Goal: Transaction & Acquisition: Purchase product/service

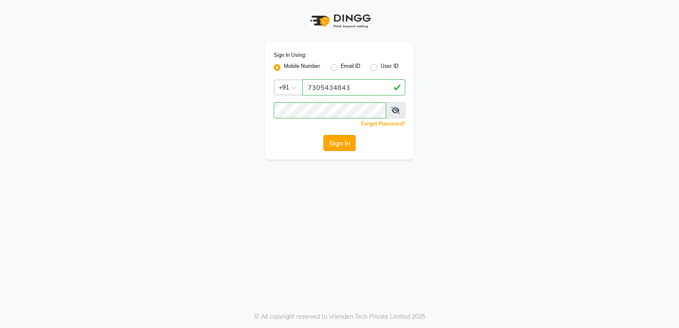
click at [338, 145] on button "Sign In" at bounding box center [339, 143] width 32 height 16
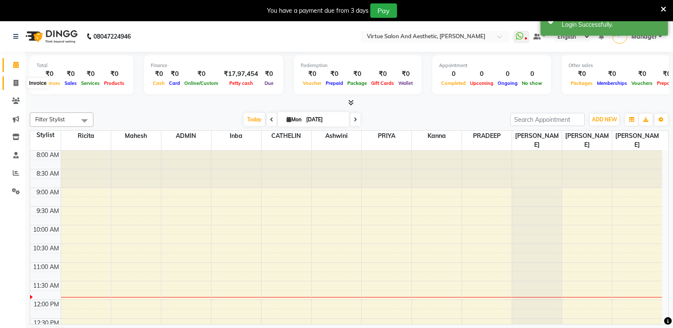
click at [17, 84] on icon at bounding box center [16, 83] width 5 height 6
select select "service"
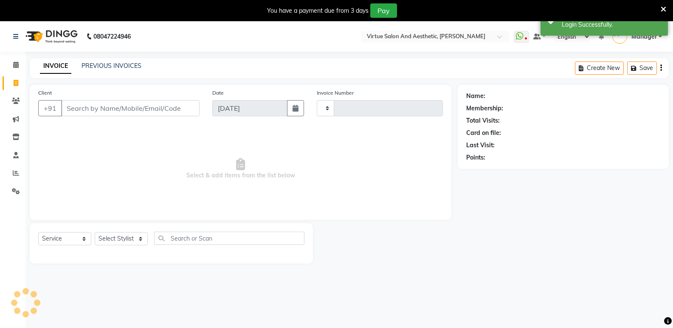
type input "1037"
select select "4611"
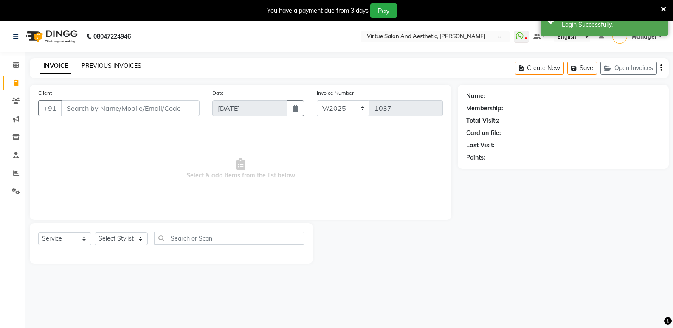
click at [110, 64] on link "PREVIOUS INVOICES" at bounding box center [111, 66] width 60 height 8
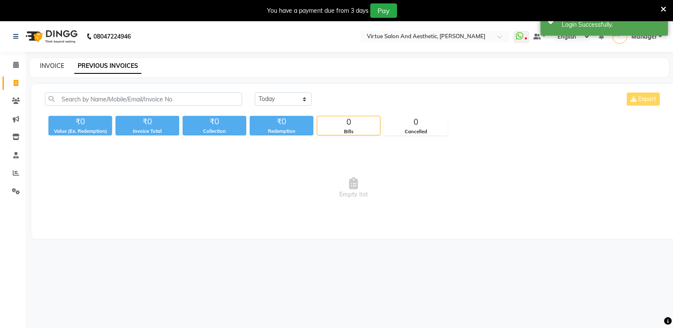
click at [62, 66] on link "INVOICE" at bounding box center [52, 66] width 24 height 8
select select "service"
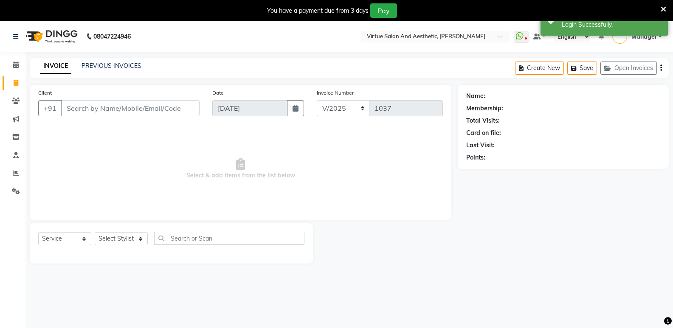
click at [84, 109] on input "Client" at bounding box center [130, 108] width 138 height 16
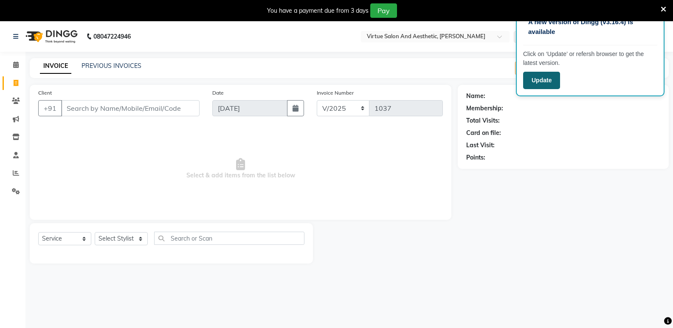
click at [542, 85] on button "Update" at bounding box center [541, 80] width 37 height 17
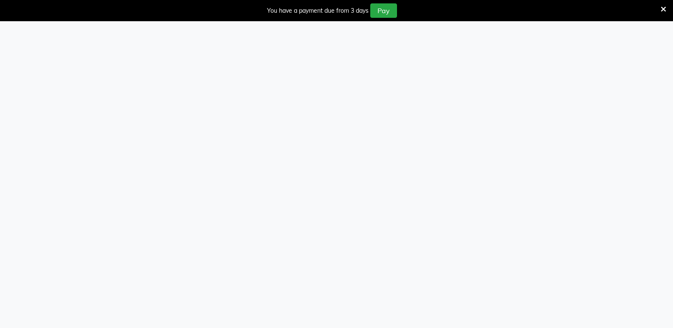
select select "service"
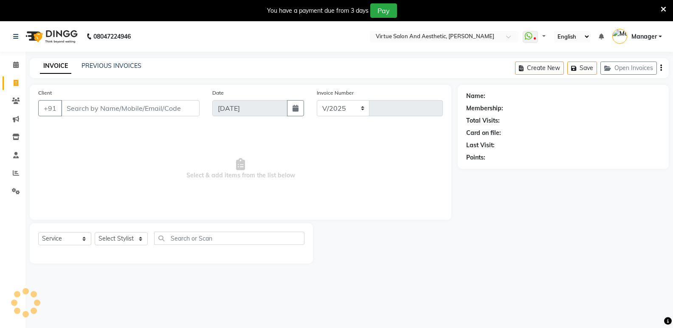
select select "en"
select select "4611"
type input "1037"
click at [84, 110] on input "Client" at bounding box center [130, 108] width 138 height 16
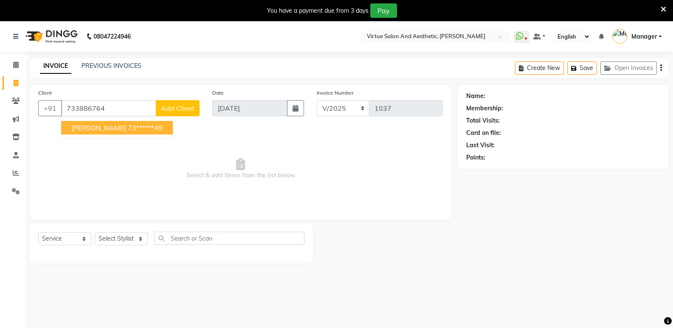
click at [79, 135] on ngb-typeahead-window "RANI MAM 73******45" at bounding box center [117, 127] width 112 height 21
click at [98, 122] on button "RANI MAM 73******45" at bounding box center [117, 128] width 112 height 14
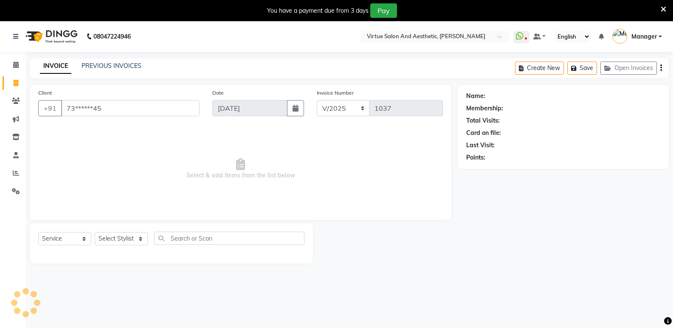
type input "73******45"
click at [118, 240] on select "Select Stylist ADMIN Akhila Ashwini CATHELIN Inba Kanna Mahesh Manager MONICA N…" at bounding box center [121, 238] width 53 height 13
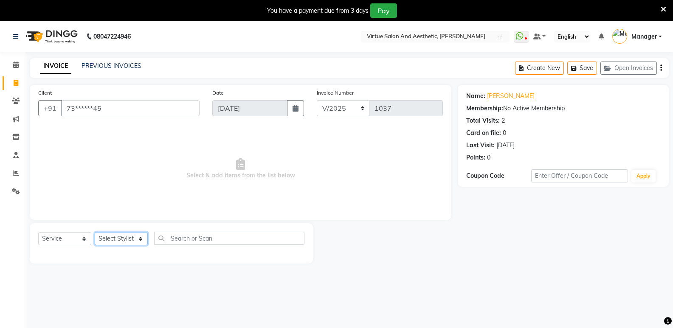
select select "31534"
click at [95, 232] on select "Select Stylist ADMIN Akhila Ashwini CATHELIN Inba Kanna Mahesh Manager MONICA N…" at bounding box center [121, 238] width 53 height 13
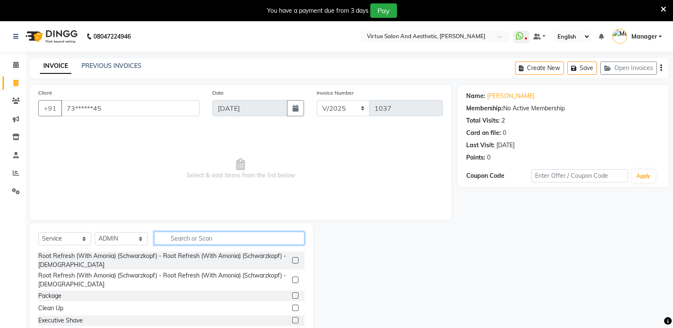
click at [173, 237] on input "text" at bounding box center [229, 238] width 150 height 13
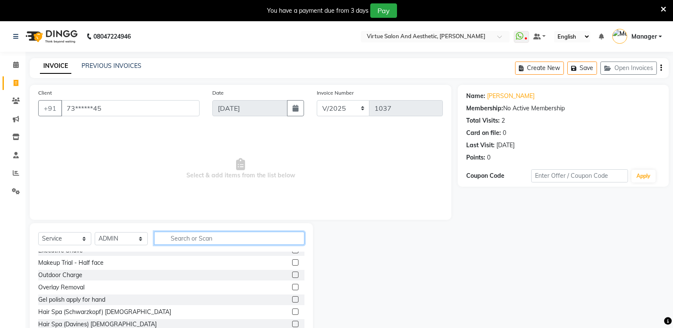
scroll to position [85, 0]
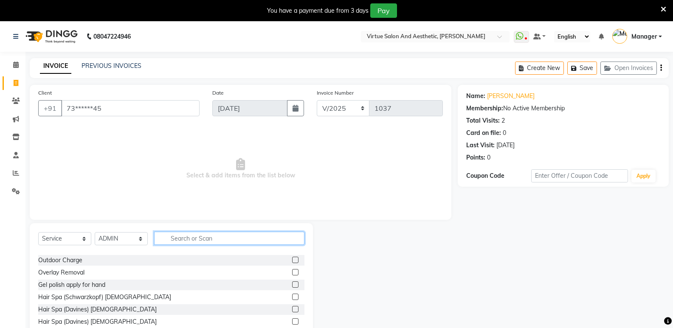
click at [171, 235] on input "text" at bounding box center [229, 238] width 150 height 13
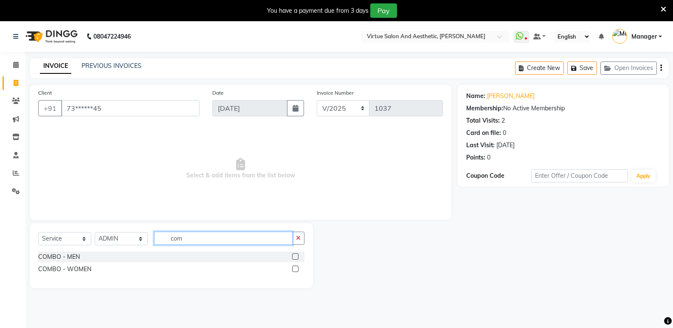
scroll to position [0, 0]
type input "combo"
click at [298, 271] on label at bounding box center [295, 269] width 6 height 6
click at [298, 271] on input "checkbox" at bounding box center [295, 270] width 6 height 6
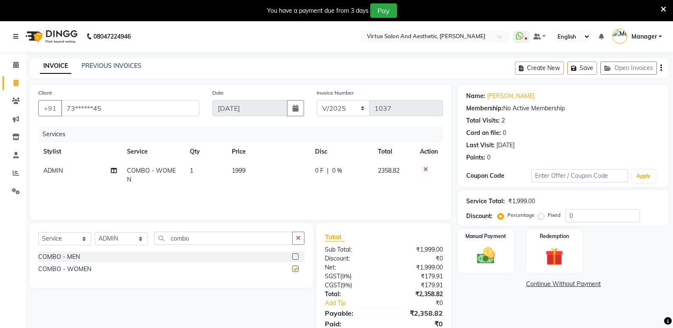
checkbox input "false"
click at [238, 168] on span "1999" at bounding box center [239, 171] width 14 height 8
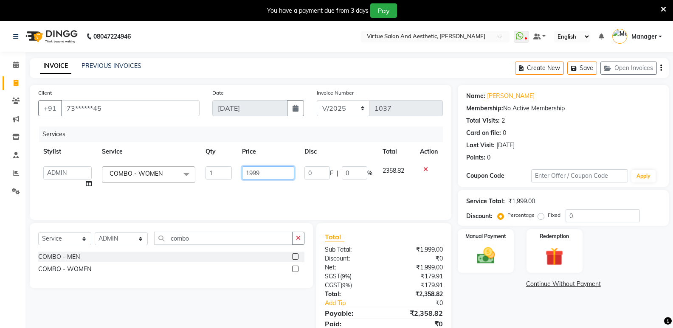
click at [273, 170] on input "1999" at bounding box center [268, 172] width 52 height 13
type input "1"
type input "501"
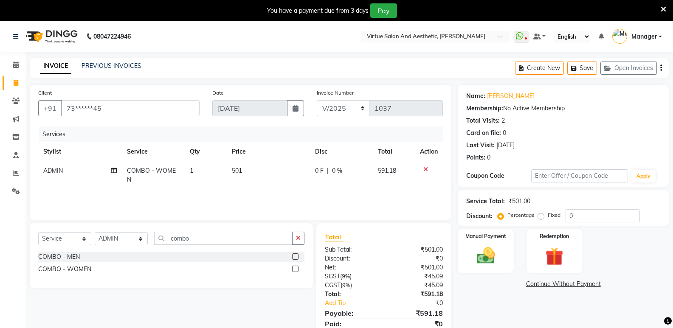
click at [662, 69] on div "Create New Save Open Invoices" at bounding box center [592, 68] width 154 height 20
click at [660, 68] on icon "button" at bounding box center [661, 68] width 2 height 0
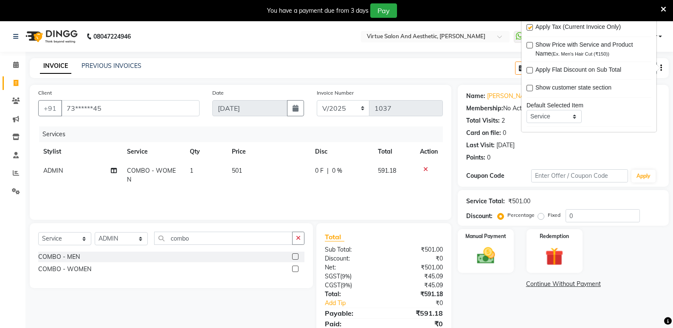
click at [531, 27] on label at bounding box center [529, 27] width 6 height 6
click at [531, 27] on input "checkbox" at bounding box center [529, 28] width 6 height 6
checkbox input "false"
click at [225, 288] on div "Select Service Product Membership Package Voucher Prepaid Gift Card Select Styl…" at bounding box center [167, 276] width 289 height 107
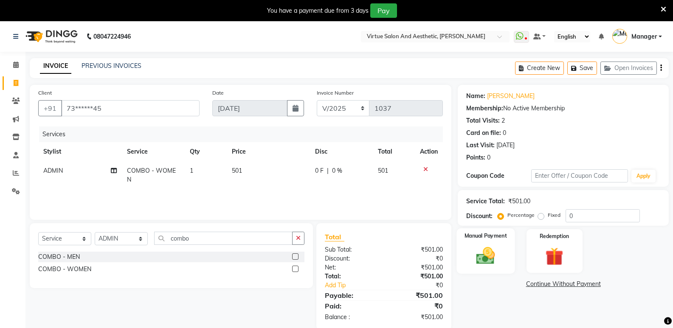
click at [485, 247] on img at bounding box center [485, 256] width 30 height 22
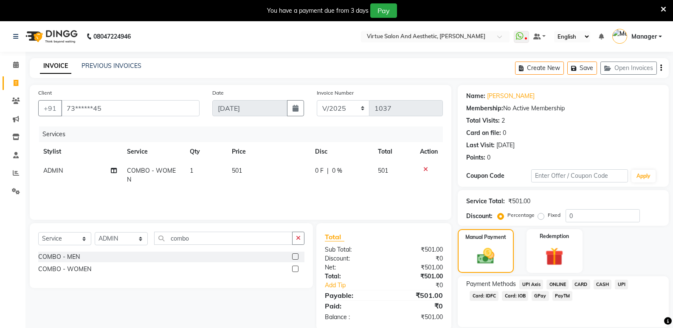
click at [557, 289] on span "ONLINE" at bounding box center [557, 285] width 22 height 10
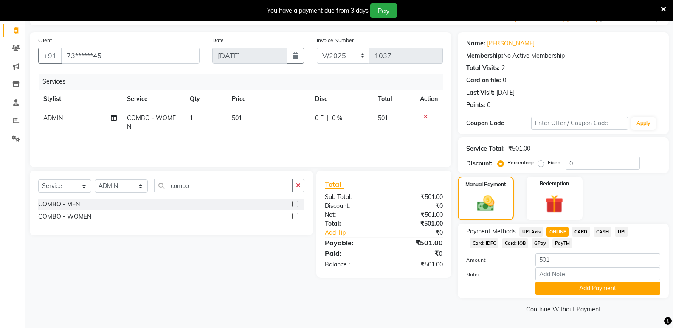
scroll to position [53, 0]
click at [558, 289] on button "Add Payment" at bounding box center [597, 287] width 125 height 13
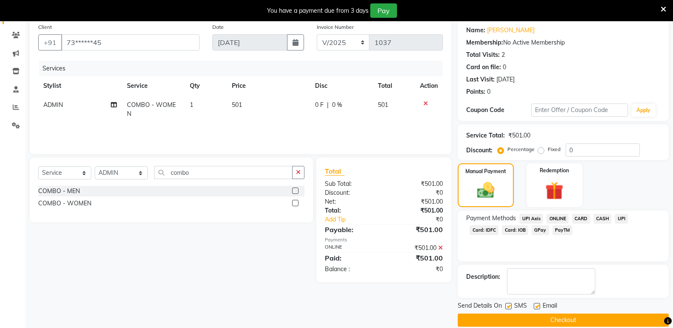
scroll to position [77, 0]
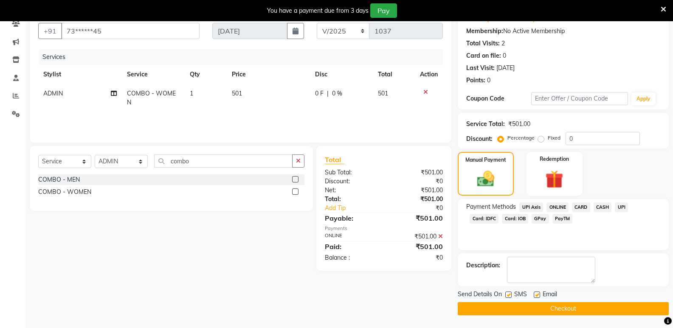
click at [517, 307] on button "Checkout" at bounding box center [563, 308] width 211 height 13
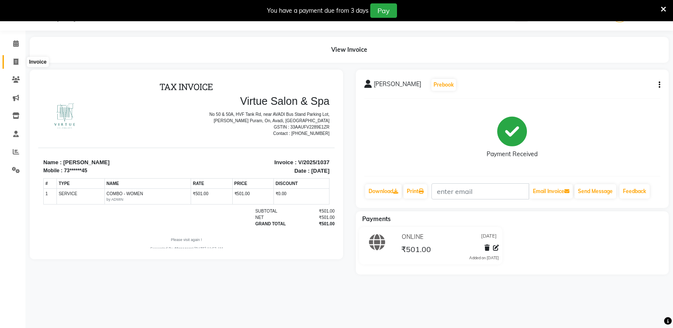
click at [19, 65] on span at bounding box center [15, 62] width 15 height 10
select select "service"
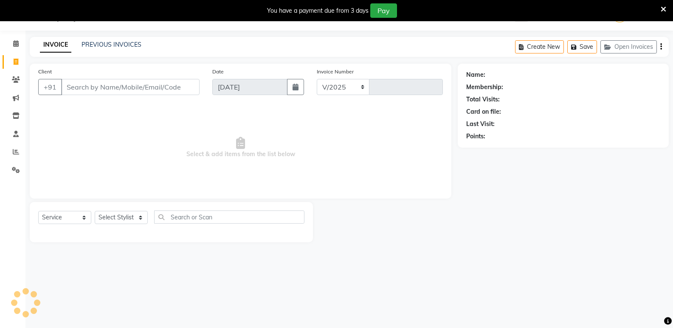
select select "4611"
type input "1038"
click at [110, 46] on link "PREVIOUS INVOICES" at bounding box center [111, 45] width 60 height 8
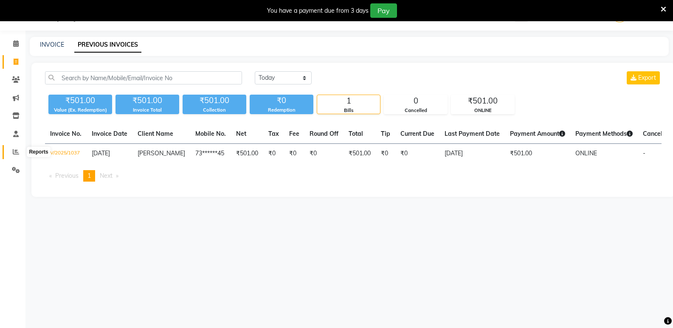
click at [16, 148] on span at bounding box center [15, 152] width 15 height 10
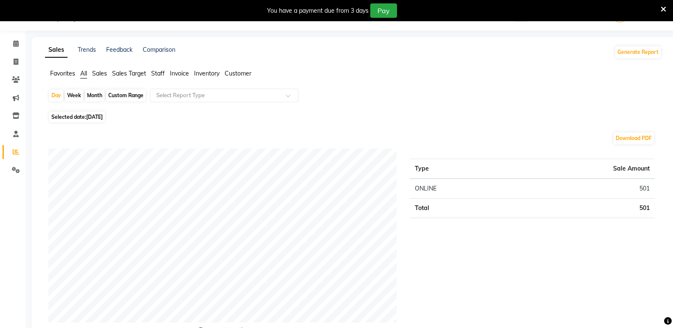
click at [102, 113] on span "Selected date: 01-09-2025" at bounding box center [77, 117] width 56 height 11
select select "9"
select select "2025"
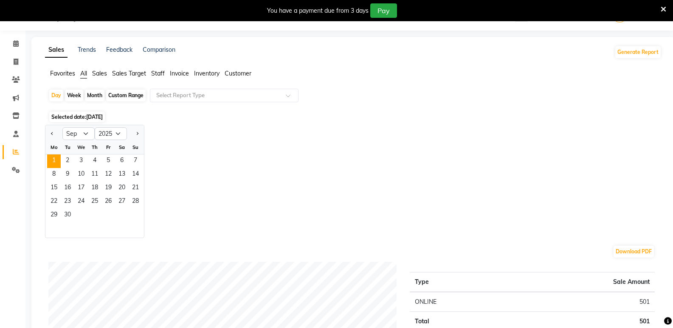
click at [90, 95] on div "Month" at bounding box center [95, 96] width 20 height 12
select select "9"
select select "2025"
click at [50, 136] on button "Previous month" at bounding box center [52, 134] width 7 height 14
select select "8"
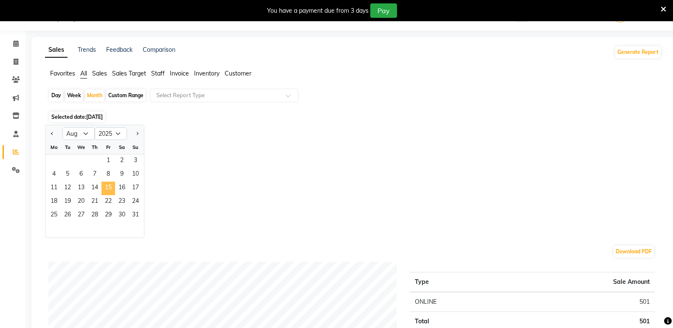
click at [113, 189] on span "15" at bounding box center [108, 189] width 14 height 14
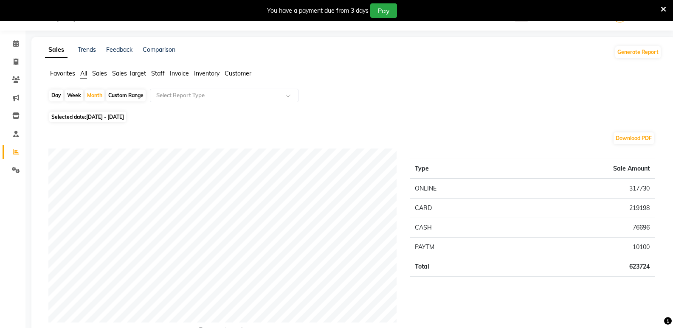
click at [160, 77] on span "Staff" at bounding box center [158, 74] width 14 height 8
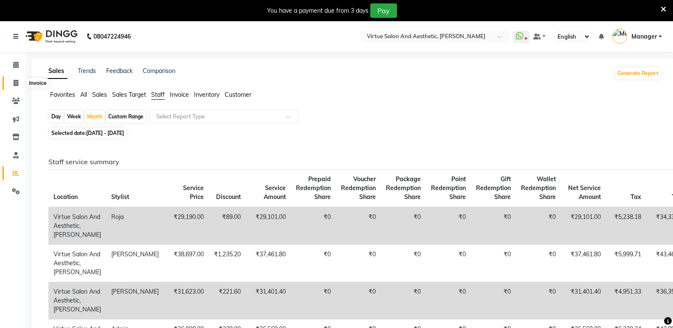
click at [18, 81] on icon at bounding box center [16, 83] width 5 height 6
select select "service"
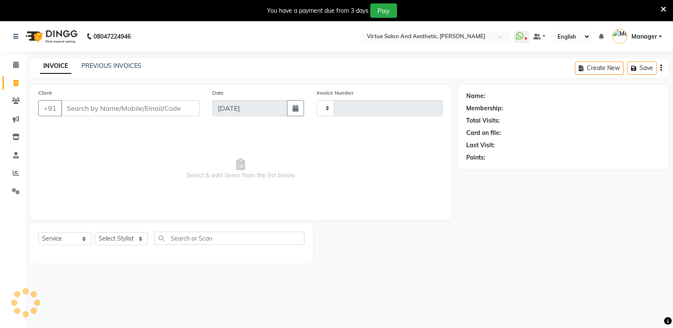
scroll to position [21, 0]
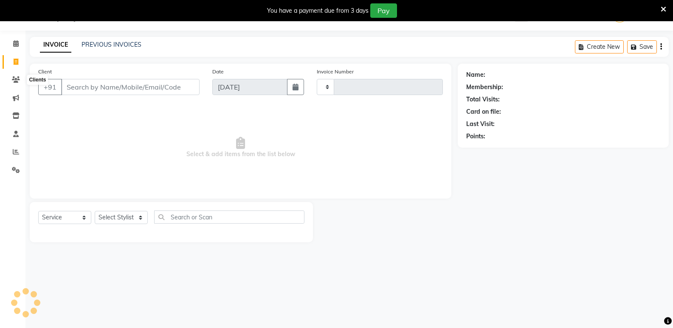
type input "1038"
select select "4611"
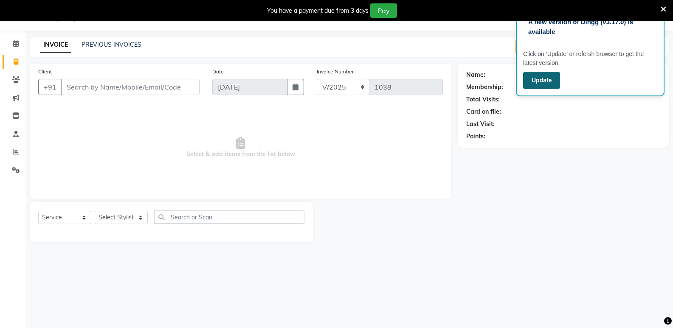
click at [544, 81] on button "Update" at bounding box center [541, 80] width 37 height 17
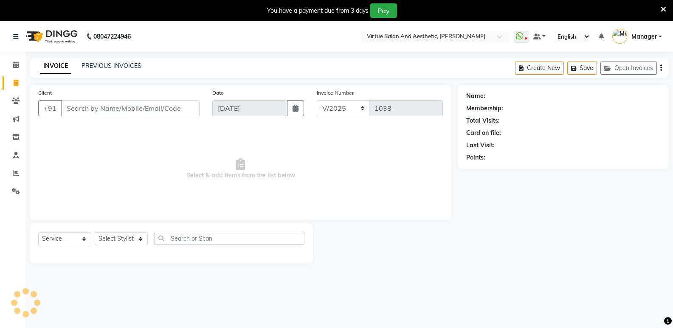
select select "service"
click at [103, 68] on link "PREVIOUS INVOICES" at bounding box center [111, 66] width 60 height 8
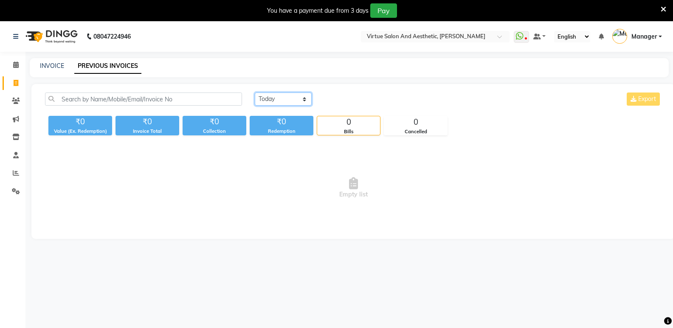
click at [264, 98] on select "Today Yesterday Custom Range" at bounding box center [283, 99] width 57 height 13
click at [255, 93] on select "Today Yesterday Custom Range" at bounding box center [283, 99] width 57 height 13
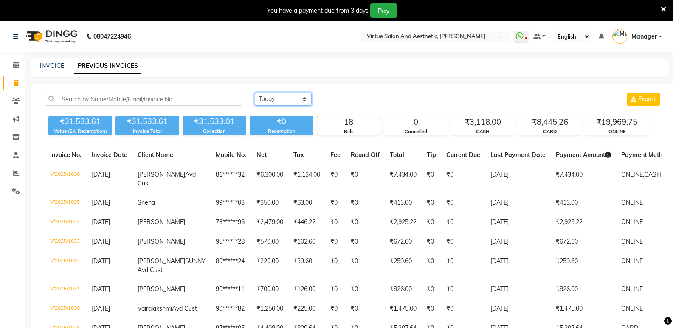
click at [273, 101] on select "Today Yesterday Custom Range" at bounding box center [283, 99] width 57 height 13
select select "today"
click at [255, 93] on select "Today Yesterday Custom Range" at bounding box center [283, 99] width 57 height 13
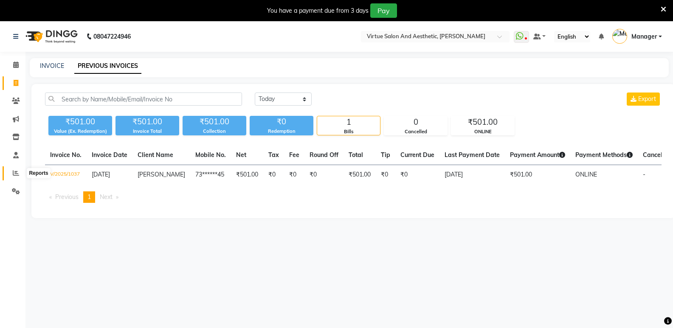
click at [20, 174] on span at bounding box center [15, 173] width 15 height 10
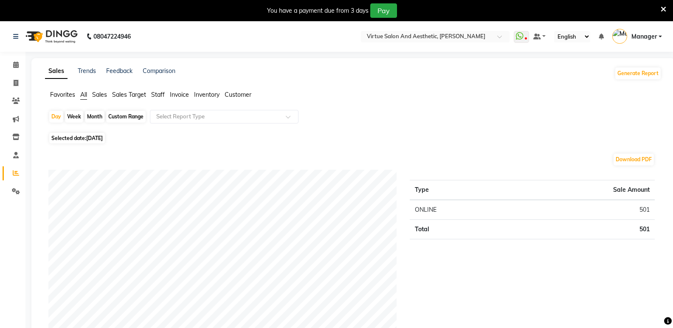
click at [107, 96] on span "Sales" at bounding box center [99, 95] width 15 height 8
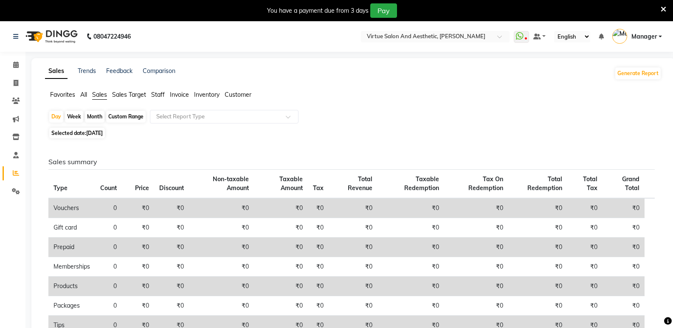
click at [96, 117] on div "Month" at bounding box center [95, 117] width 20 height 12
select select "9"
select select "2025"
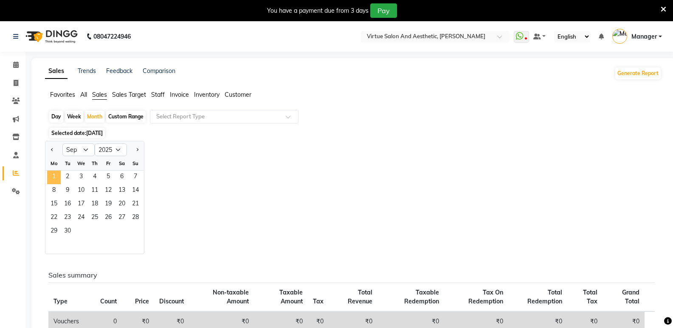
click at [51, 179] on span "1" at bounding box center [54, 178] width 14 height 14
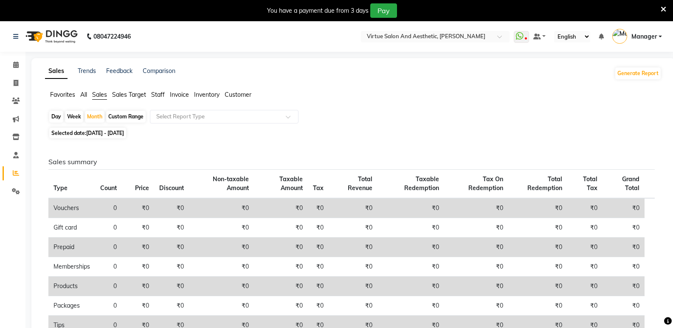
click at [100, 131] on span "01-09-2025 - 30-09-2025" at bounding box center [105, 133] width 38 height 6
select select "9"
select select "2025"
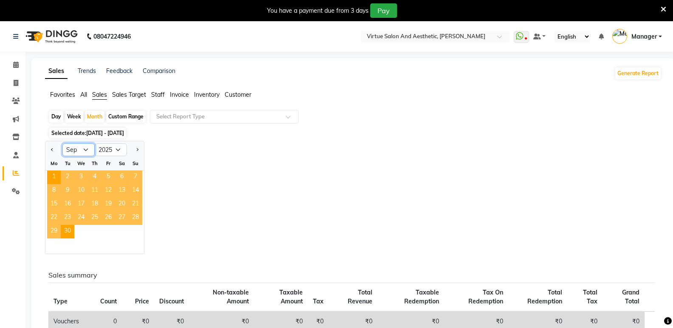
click at [86, 153] on select "Jan Feb Mar Apr May Jun Jul Aug Sep Oct Nov Dec" at bounding box center [78, 149] width 32 height 13
select select "8"
click at [62, 143] on select "Jan Feb Mar Apr May Jun Jul Aug Sep Oct Nov Dec" at bounding box center [78, 149] width 32 height 13
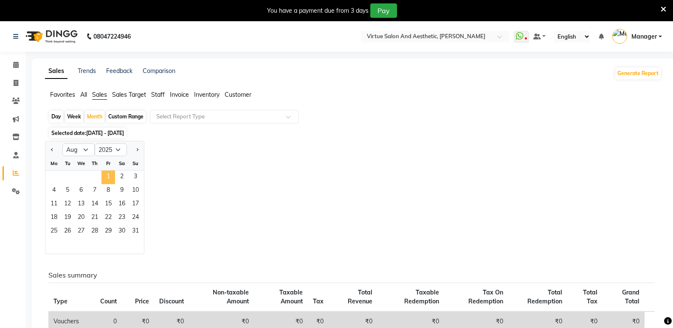
click at [110, 177] on span "1" at bounding box center [108, 178] width 14 height 14
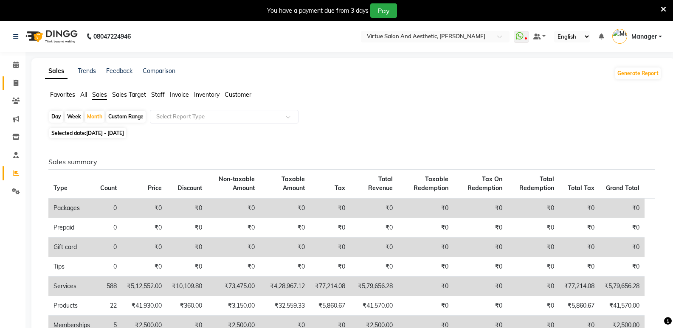
click at [16, 89] on link "Invoice" at bounding box center [13, 83] width 20 height 14
select select "service"
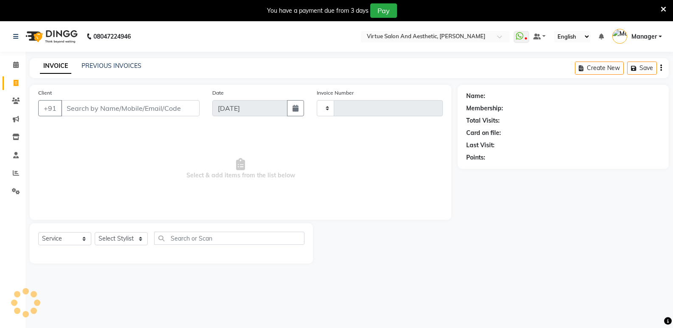
scroll to position [21, 0]
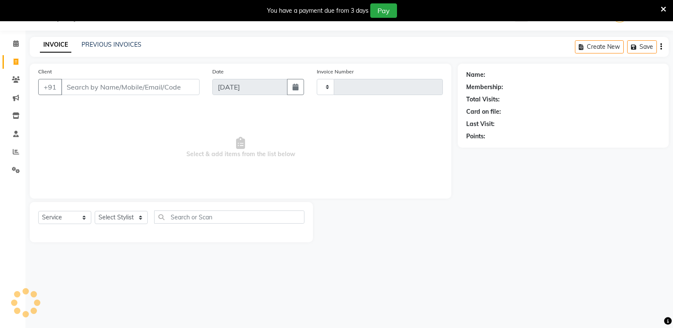
click at [14, 90] on ul "Calendar Invoice Clients Marketing Inventory Staff Reports Settings Completed I…" at bounding box center [12, 109] width 25 height 149
type input "1038"
select select "4611"
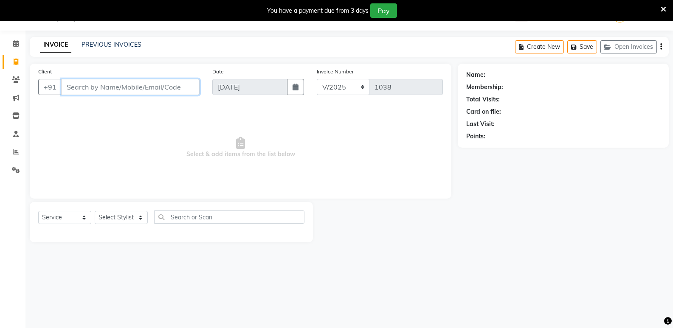
click at [79, 89] on input "Client" at bounding box center [130, 87] width 138 height 16
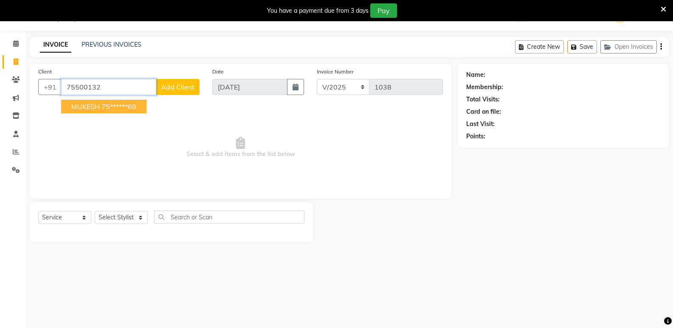
click at [85, 100] on button "MUKESH 75******60" at bounding box center [103, 107] width 85 height 14
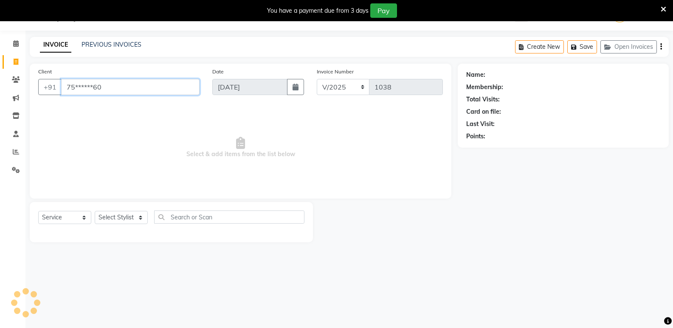
type input "75******60"
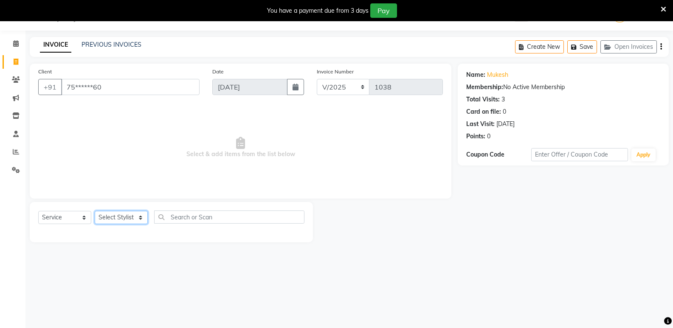
click at [115, 220] on select "Select Stylist ADMIN Akhila Ashwini CATHELIN Inba Kanna Mahesh Manager MONICA N…" at bounding box center [121, 217] width 53 height 13
click at [95, 211] on select "Select Stylist ADMIN Akhila Ashwini CATHELIN Inba Kanna Mahesh Manager MONICA N…" at bounding box center [121, 217] width 53 height 13
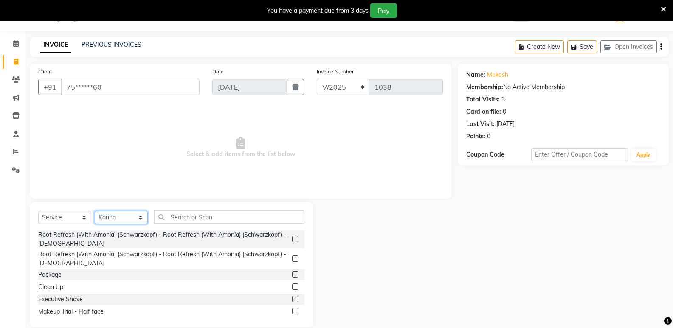
click at [107, 216] on select "Select Stylist ADMIN Akhila Ashwini CATHELIN Inba Kanna Mahesh Manager MONICA N…" at bounding box center [121, 217] width 53 height 13
select select "64178"
click at [95, 211] on select "Select Stylist ADMIN Akhila Ashwini CATHELIN Inba Kanna Mahesh Manager MONICA N…" at bounding box center [121, 217] width 53 height 13
click at [180, 213] on input "text" at bounding box center [229, 217] width 150 height 13
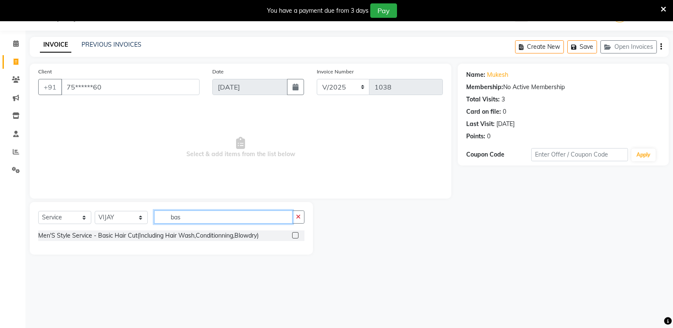
type input "bas"
click at [296, 236] on label at bounding box center [295, 235] width 6 height 6
click at [296, 236] on input "checkbox" at bounding box center [295, 236] width 6 height 6
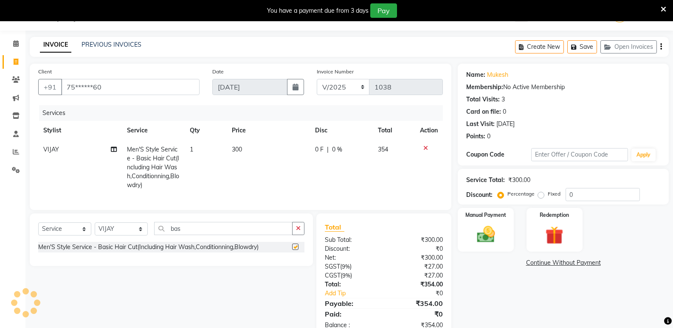
checkbox input "false"
click at [213, 233] on input "bas" at bounding box center [223, 228] width 138 height 13
type input "b"
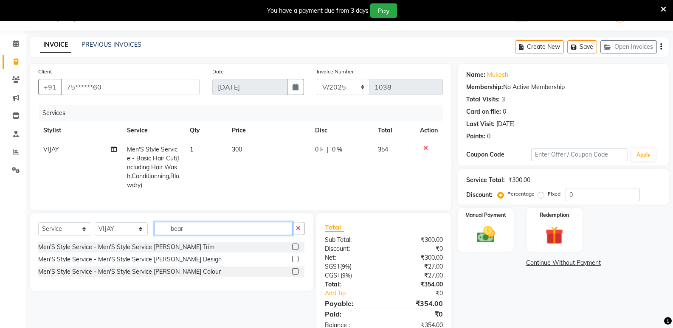
type input "bear"
click at [297, 262] on label at bounding box center [295, 259] width 6 height 6
click at [297, 262] on input "checkbox" at bounding box center [295, 260] width 6 height 6
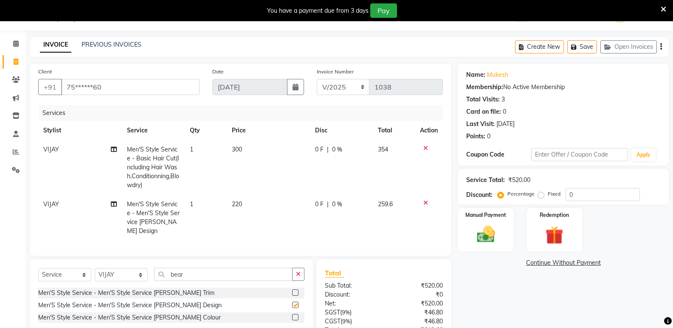
checkbox input "false"
click at [69, 274] on select "Select Service Product Membership Package Voucher Prepaid Gift Card" at bounding box center [64, 274] width 53 height 13
select select "product"
click at [38, 268] on select "Select Service Product Membership Package Voucher Prepaid Gift Card" at bounding box center [64, 274] width 53 height 13
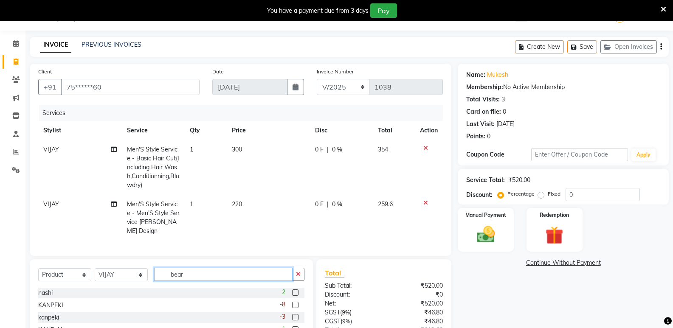
click at [220, 272] on input "bear" at bounding box center [223, 274] width 138 height 13
type input "b"
type input "oi shampoo"
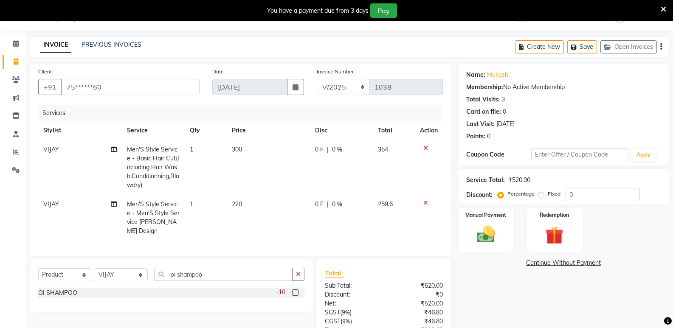
click at [294, 291] on label at bounding box center [295, 292] width 6 height 6
click at [294, 291] on input "checkbox" at bounding box center [295, 293] width 6 height 6
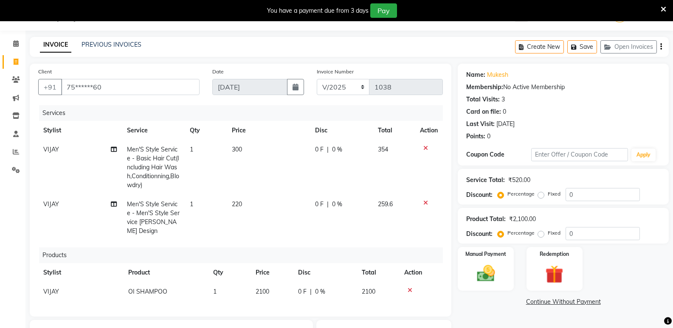
checkbox input "false"
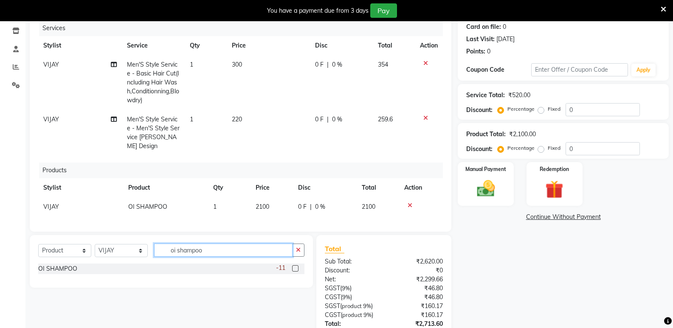
click at [222, 252] on input "oi shampoo" at bounding box center [223, 250] width 138 height 13
type input "o"
type input "oi cond"
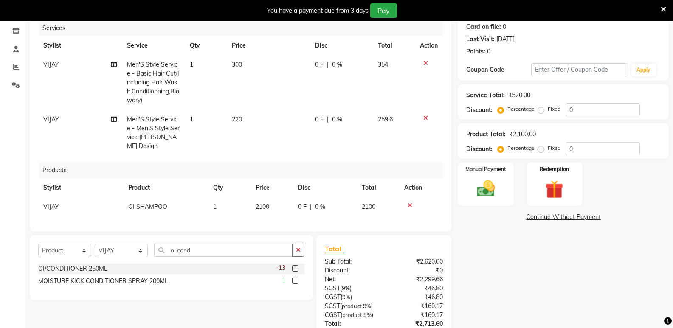
click at [295, 266] on label at bounding box center [295, 268] width 6 height 6
click at [295, 266] on input "checkbox" at bounding box center [295, 269] width 6 height 6
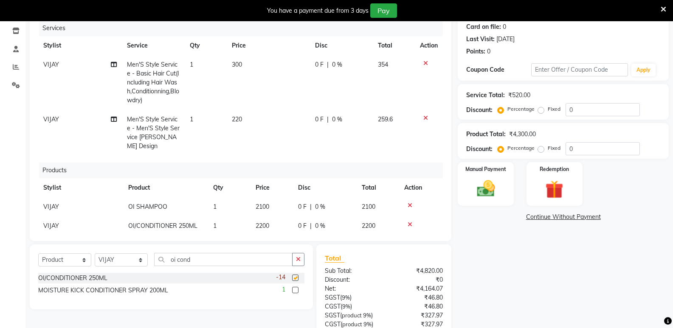
checkbox input "false"
click at [519, 271] on div "Name: Mukesh Membership: No Active Membership Total Visits: 3 Card on file: 0 L…" at bounding box center [566, 183] width 217 height 408
click at [479, 192] on img at bounding box center [485, 189] width 30 height 22
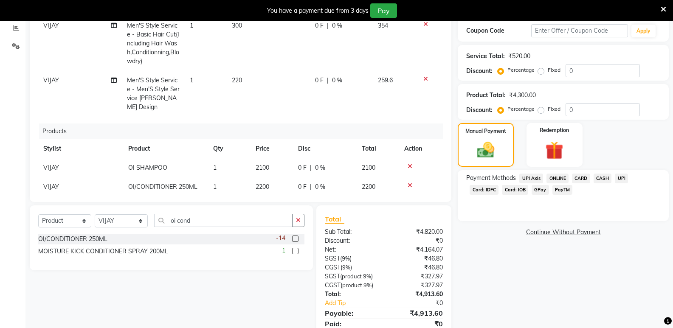
scroll to position [178, 0]
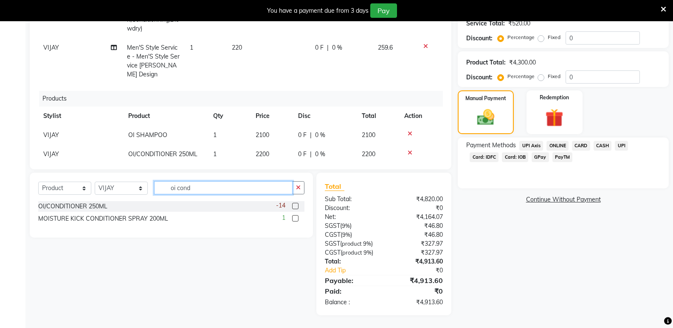
click at [208, 191] on input "oi cond" at bounding box center [223, 187] width 138 height 13
type input "o"
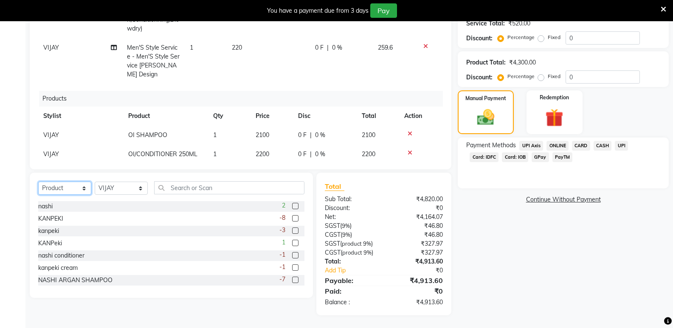
click at [70, 191] on select "Select Service Product Membership Package Voucher Prepaid Gift Card" at bounding box center [64, 188] width 53 height 13
select select "service"
click at [38, 182] on select "Select Service Product Membership Package Voucher Prepaid Gift Card" at bounding box center [64, 188] width 53 height 13
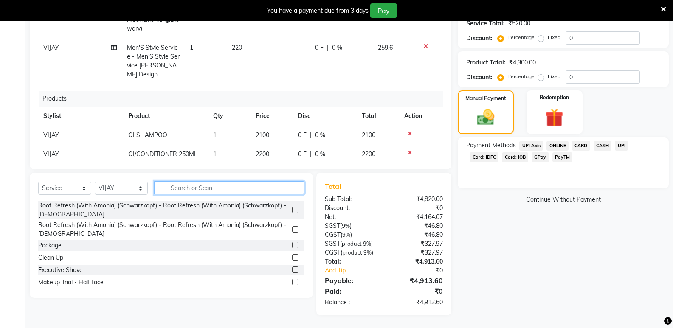
click at [188, 191] on input "text" at bounding box center [229, 187] width 150 height 13
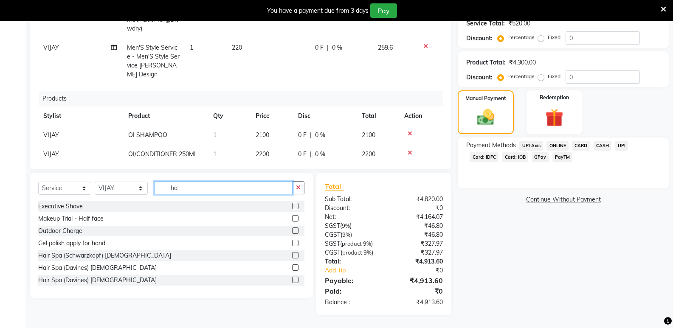
type input "h"
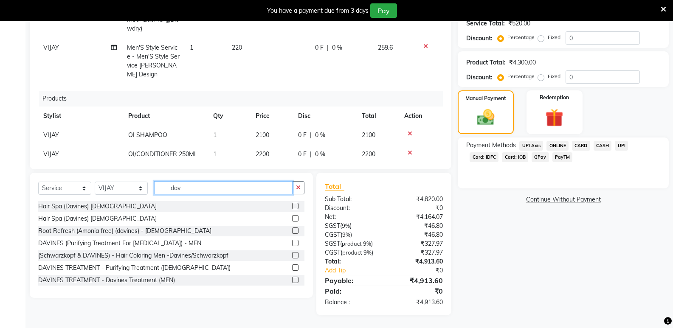
type input "dav"
click at [292, 218] on label at bounding box center [295, 218] width 6 height 6
click at [292, 218] on input "checkbox" at bounding box center [295, 219] width 6 height 6
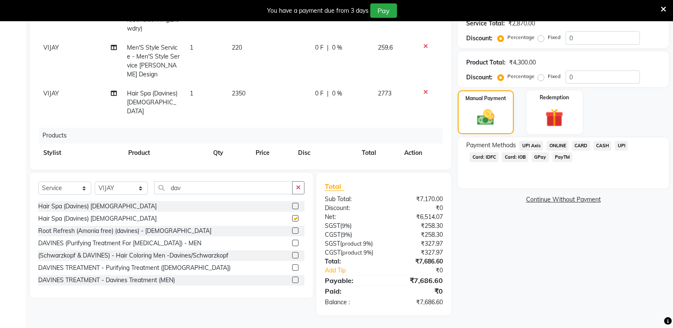
checkbox input "false"
click at [237, 90] on span "2350" at bounding box center [239, 94] width 14 height 8
select select "64178"
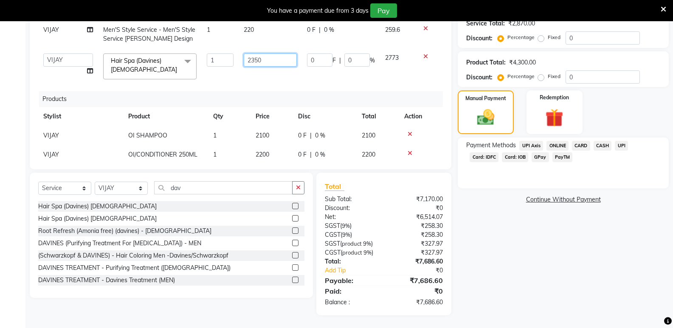
click at [271, 62] on input "2350" at bounding box center [270, 59] width 53 height 13
type input "2900"
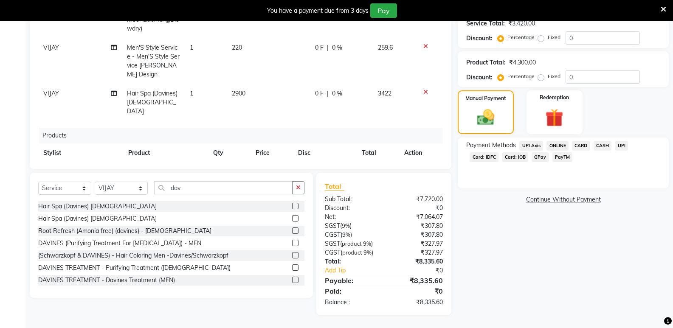
click at [548, 276] on div "Name: Mukesh Membership: No Active Membership Total Visits: 3 Card on file: 0 L…" at bounding box center [566, 111] width 217 height 408
click at [559, 147] on span "ONLINE" at bounding box center [557, 146] width 22 height 10
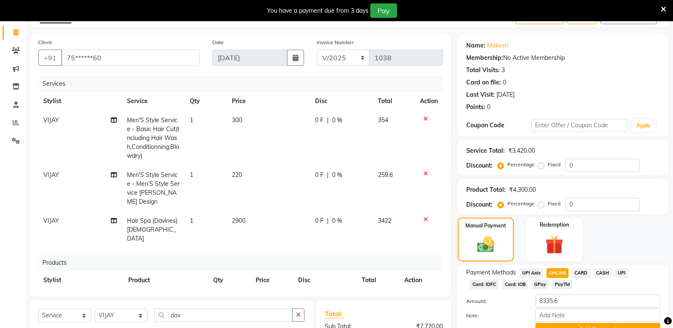
scroll to position [8, 0]
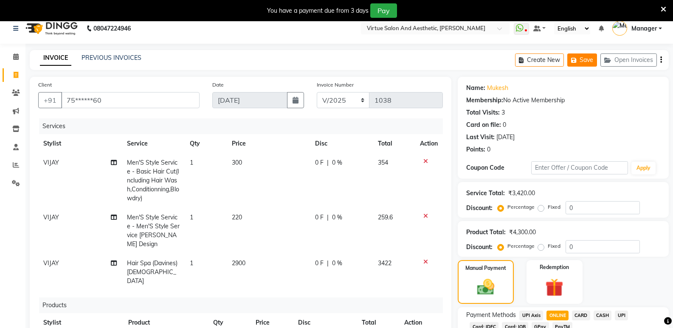
click at [592, 63] on button "Save" at bounding box center [582, 59] width 30 height 13
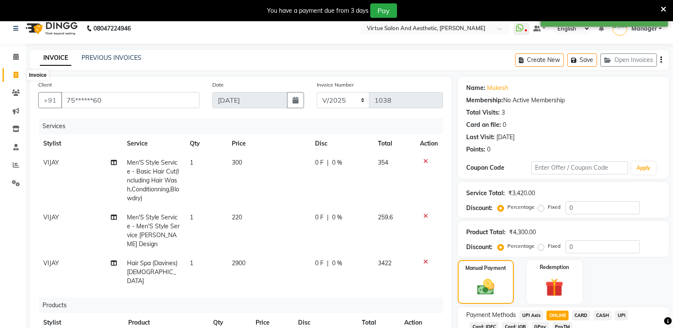
click at [16, 75] on icon at bounding box center [16, 75] width 5 height 6
select select "service"
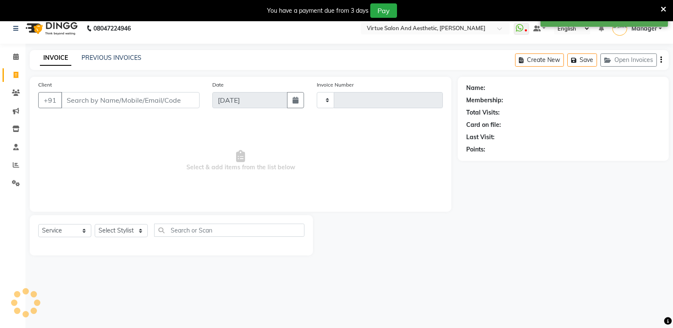
type input "1038"
select select "4611"
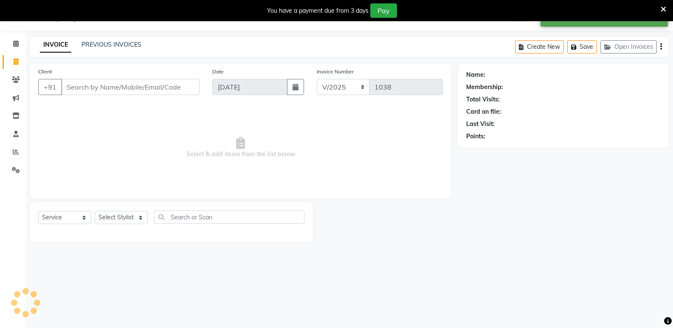
click at [90, 85] on input "Client" at bounding box center [130, 87] width 138 height 16
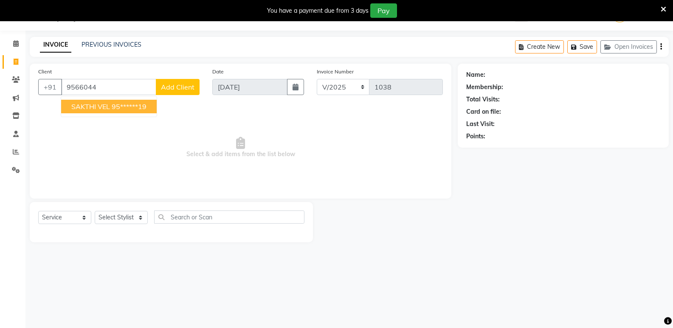
click at [76, 97] on ngb-typeahead-window "SAKTHI VEL 95******19" at bounding box center [109, 106] width 96 height 21
click at [93, 108] on span "SAKTHI VEL" at bounding box center [90, 106] width 39 height 8
type input "95******19"
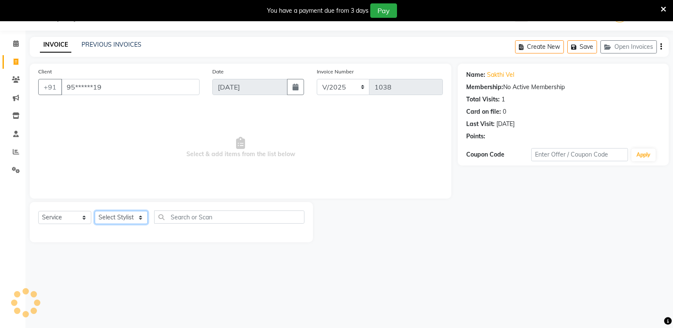
click at [113, 221] on select "Select Stylist ADMIN Akhila Ashwini CATHELIN Inba Kanna Mahesh Manager MONICA N…" at bounding box center [121, 217] width 53 height 13
select select "49472"
click at [95, 211] on select "Select Stylist ADMIN Akhila Ashwini CATHELIN Inba Kanna Mahesh Manager MONICA N…" at bounding box center [121, 217] width 53 height 13
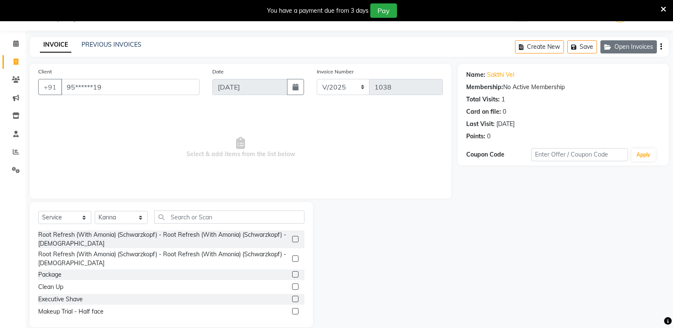
click at [628, 48] on button "Open Invoices" at bounding box center [628, 46] width 56 height 13
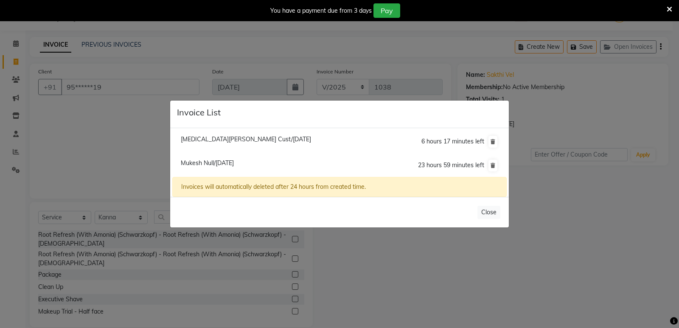
click at [198, 164] on span "Mukesh Null/01 September 2025" at bounding box center [207, 163] width 53 height 8
type input "75******60"
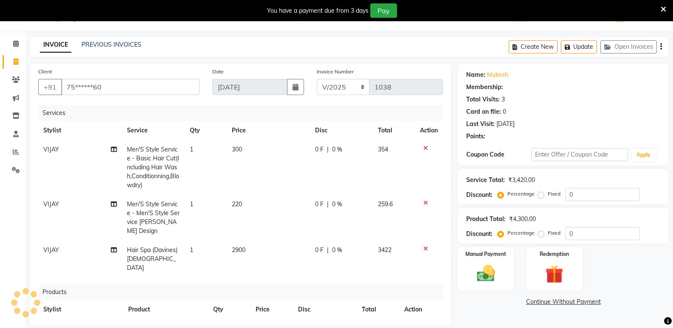
select select
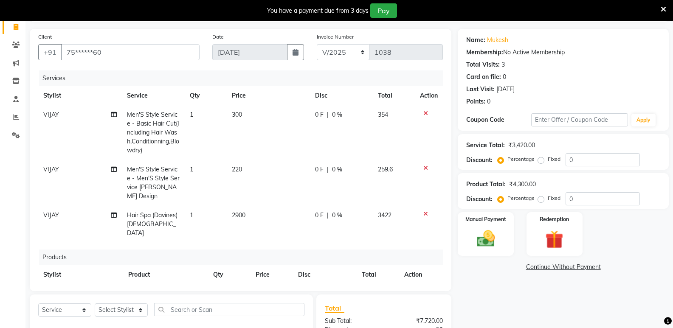
scroll to position [0, 0]
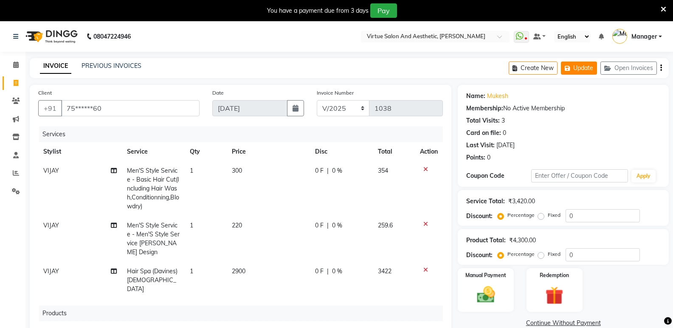
click at [566, 68] on icon "button" at bounding box center [568, 68] width 8 height 6
click at [581, 65] on button "Update" at bounding box center [579, 68] width 36 height 13
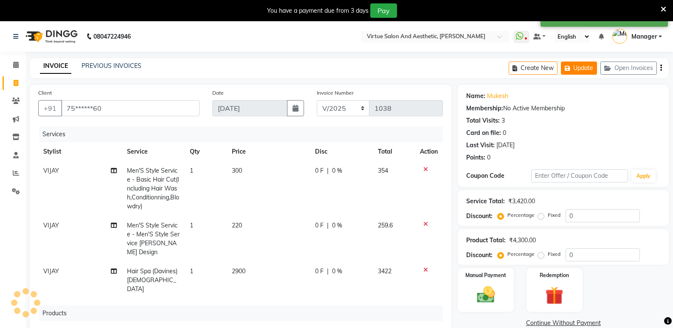
click at [581, 65] on button "Update" at bounding box center [579, 68] width 36 height 13
click at [518, 71] on icon "button" at bounding box center [516, 68] width 8 height 6
select select "service"
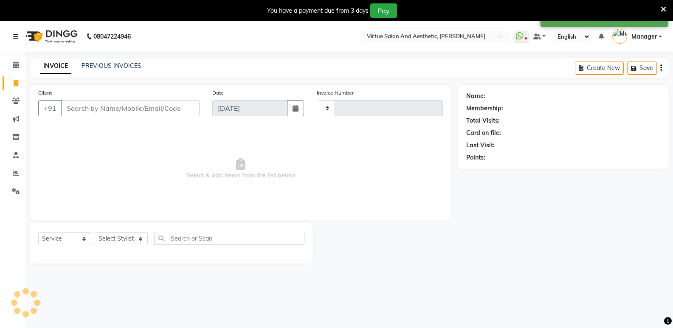
scroll to position [21, 0]
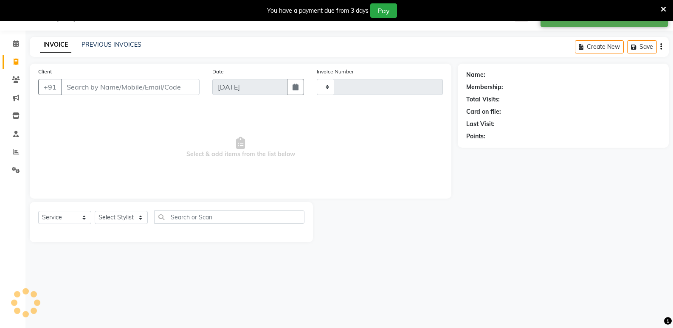
type input "1038"
select select "4611"
click at [89, 84] on input "Client" at bounding box center [130, 87] width 138 height 16
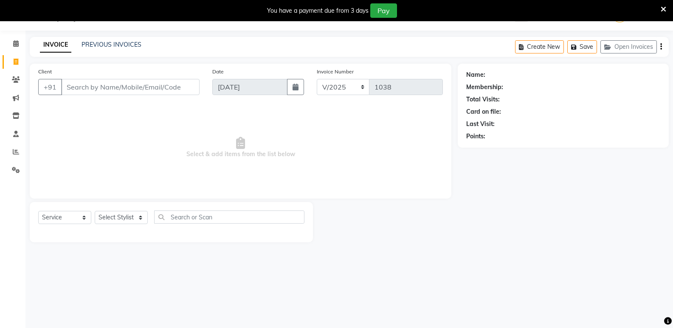
click at [92, 84] on input "Client" at bounding box center [130, 87] width 138 height 16
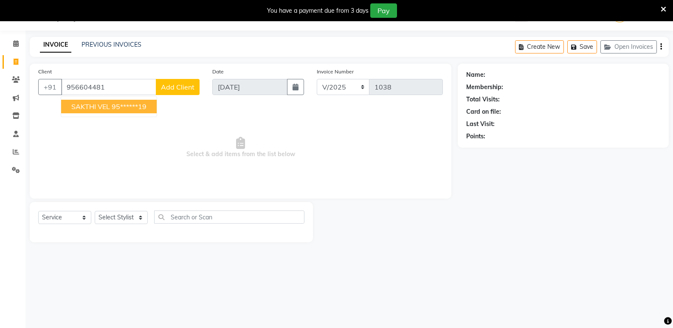
click at [84, 110] on span "SAKTHI VEL" at bounding box center [90, 106] width 39 height 8
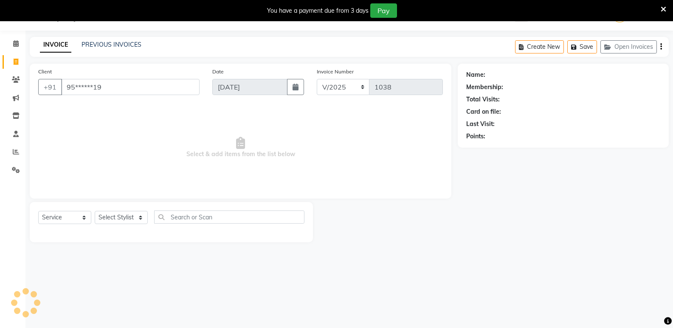
type input "95******19"
click at [104, 219] on select "Select Stylist ADMIN Akhila Ashwini CATHELIN Inba Kanna Mahesh Manager MONICA N…" at bounding box center [121, 217] width 53 height 13
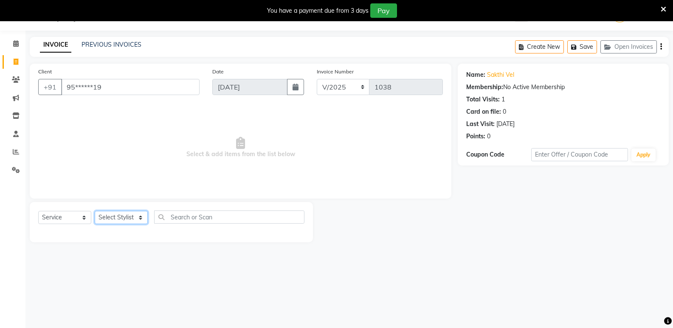
select select "49472"
click at [95, 211] on select "Select Stylist ADMIN Akhila Ashwini CATHELIN Inba Kanna Mahesh Manager MONICA N…" at bounding box center [121, 217] width 53 height 13
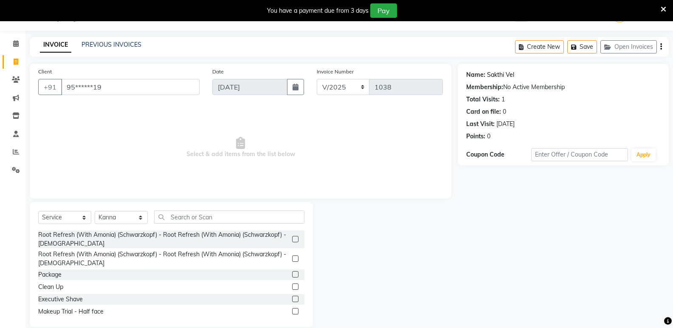
click at [489, 75] on link "Sakthi Vel" at bounding box center [500, 74] width 27 height 9
click at [179, 215] on input "text" at bounding box center [229, 217] width 150 height 13
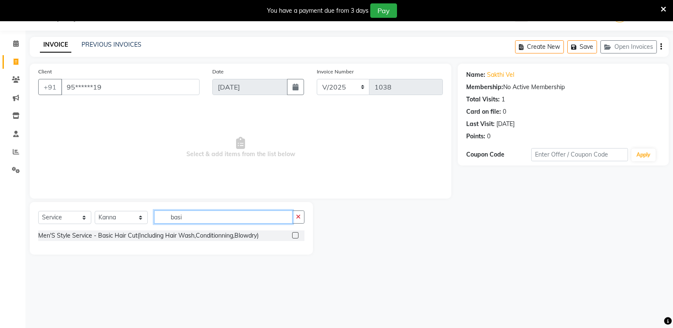
type input "basi"
click at [295, 236] on label at bounding box center [295, 235] width 6 height 6
click at [295, 236] on input "checkbox" at bounding box center [295, 236] width 6 height 6
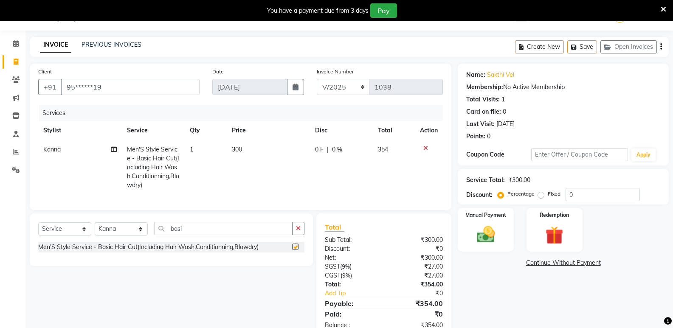
checkbox input "false"
click at [215, 235] on input "basi" at bounding box center [223, 228] width 138 height 13
type input "b"
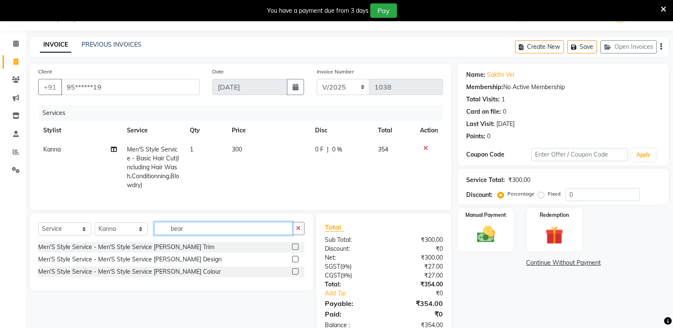
type input "bear"
click at [295, 262] on label at bounding box center [295, 259] width 6 height 6
click at [295, 262] on input "checkbox" at bounding box center [295, 260] width 6 height 6
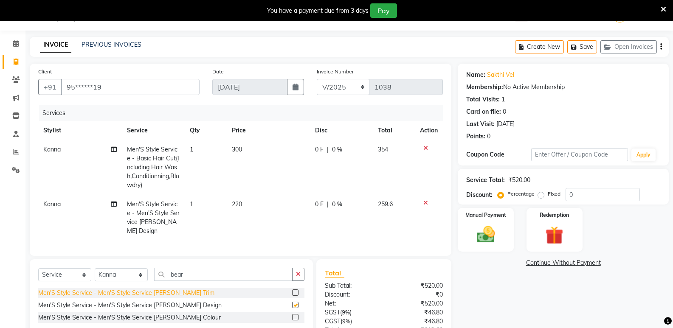
checkbox input "false"
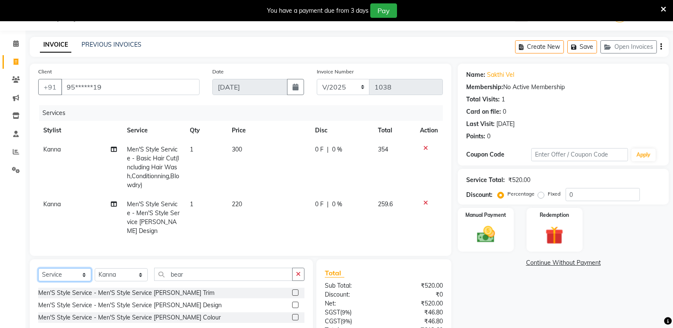
click at [53, 273] on select "Select Service Product Membership Package Voucher Prepaid Gift Card" at bounding box center [64, 274] width 53 height 13
select select "product"
click at [38, 268] on select "Select Service Product Membership Package Voucher Prepaid Gift Card" at bounding box center [64, 274] width 53 height 13
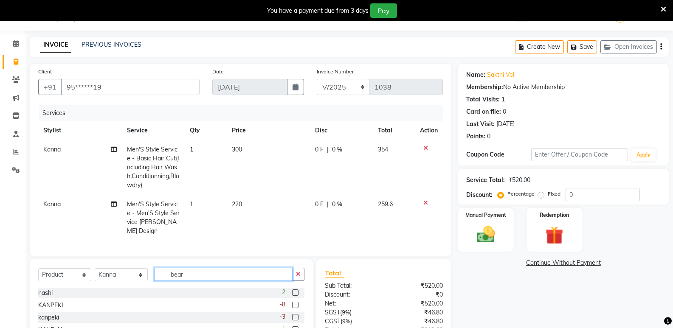
click at [196, 270] on input "bear" at bounding box center [223, 274] width 138 height 13
type input "b"
type input "flex"
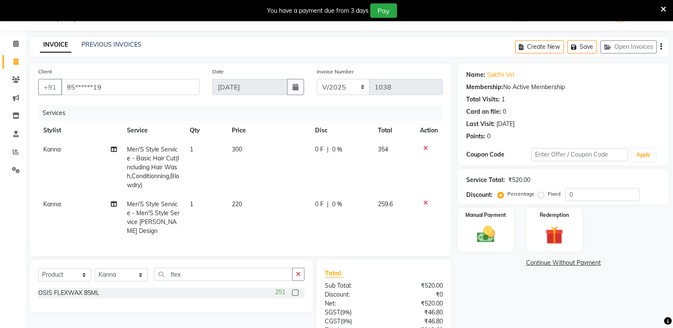
click at [296, 289] on label at bounding box center [295, 292] width 6 height 6
click at [296, 290] on input "checkbox" at bounding box center [295, 293] width 6 height 6
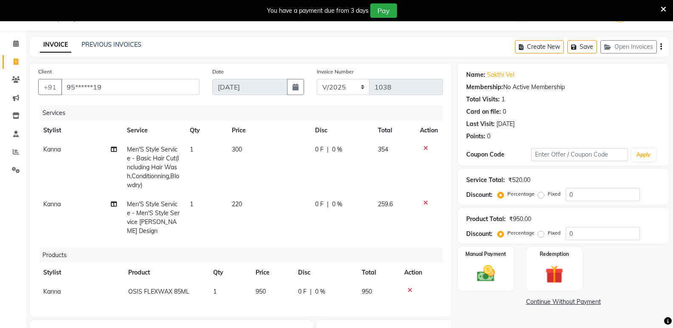
checkbox input "false"
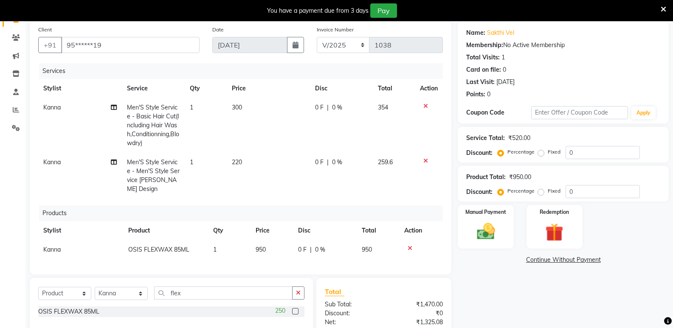
scroll to position [64, 0]
click at [261, 245] on span "950" at bounding box center [261, 249] width 10 height 8
select select "49472"
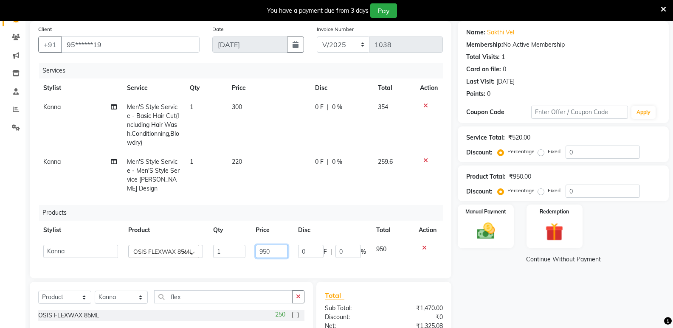
click at [284, 245] on input "950" at bounding box center [272, 251] width 32 height 13
type input "9"
type input "1100"
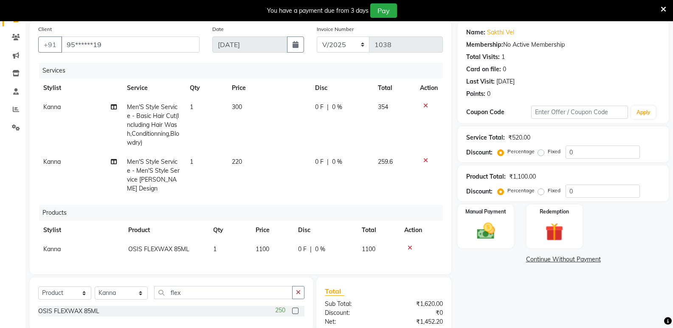
click at [553, 298] on div "Name: Sakthi Vel Membership: No Active Membership Total Visits: 1 Card on file:…" at bounding box center [566, 220] width 217 height 399
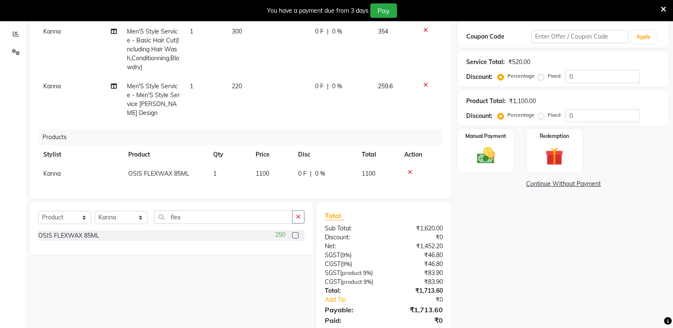
scroll to position [166, 0]
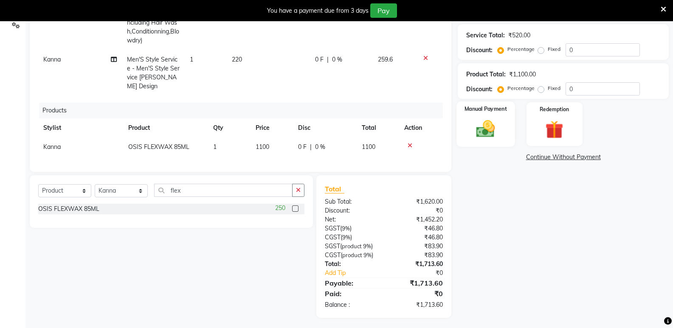
click at [492, 118] on img at bounding box center [485, 129] width 30 height 22
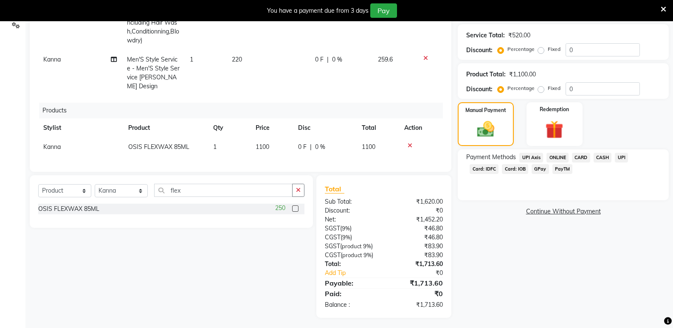
click at [560, 155] on span "ONLINE" at bounding box center [557, 158] width 22 height 10
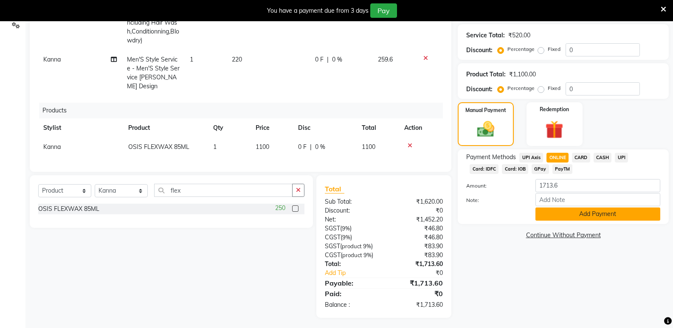
click at [581, 217] on button "Add Payment" at bounding box center [597, 214] width 125 height 13
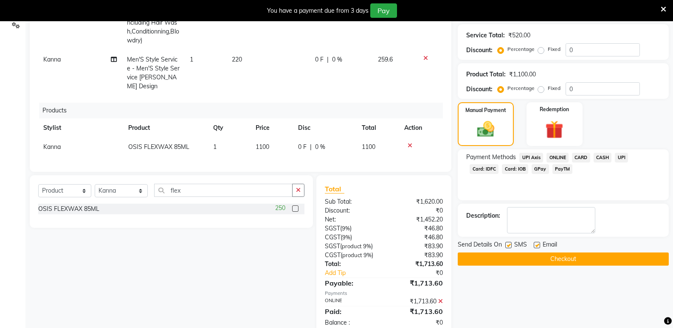
click at [532, 257] on button "Checkout" at bounding box center [563, 259] width 211 height 13
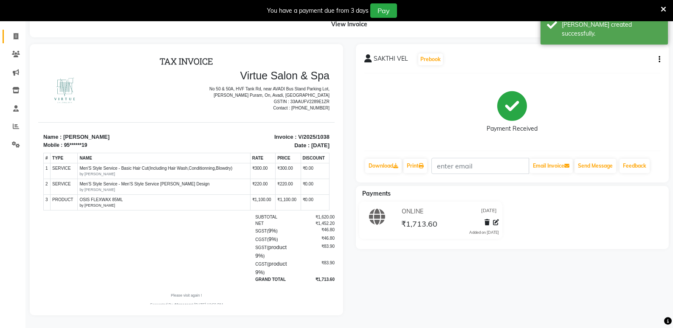
click at [19, 35] on link "Invoice" at bounding box center [13, 37] width 20 height 14
select select "service"
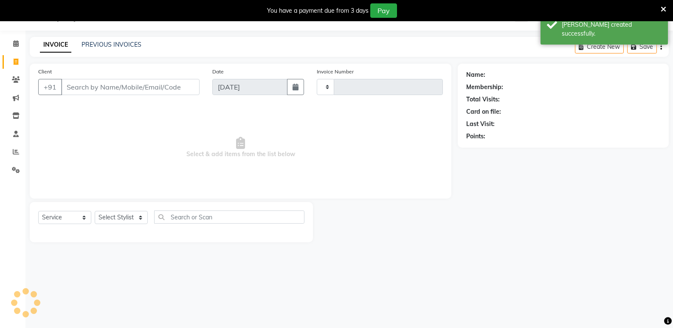
scroll to position [21, 0]
select select "4611"
type input "1039"
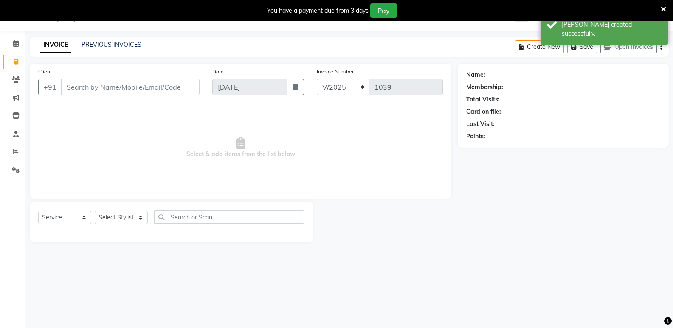
click at [100, 49] on div "PREVIOUS INVOICES" at bounding box center [111, 44] width 60 height 9
click at [107, 49] on div "PREVIOUS INVOICES" at bounding box center [111, 44] width 60 height 9
click at [619, 47] on button "Open Invoices" at bounding box center [628, 46] width 56 height 13
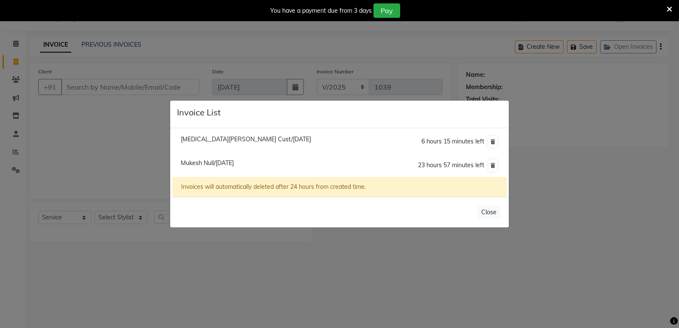
click at [213, 164] on span "Mukesh Null/01 September 2025" at bounding box center [207, 163] width 53 height 8
type input "75******60"
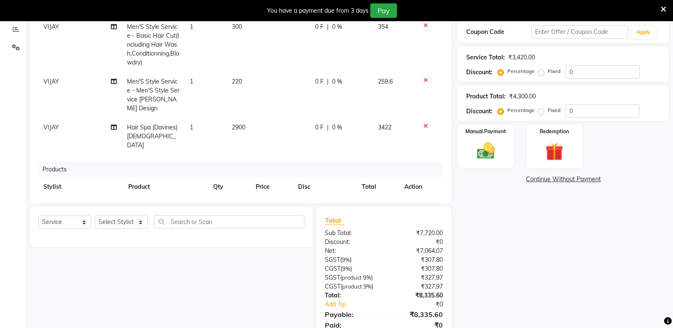
scroll to position [178, 0]
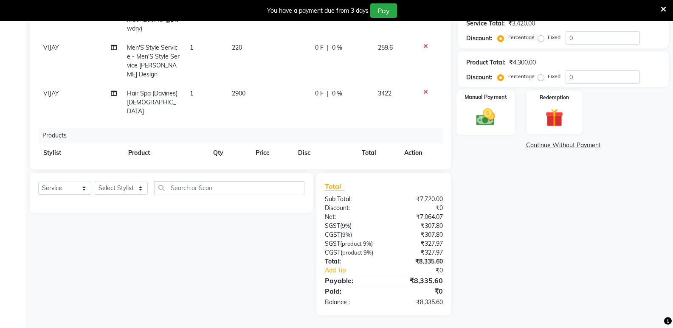
click at [466, 106] on div "Manual Payment" at bounding box center [486, 112] width 58 height 45
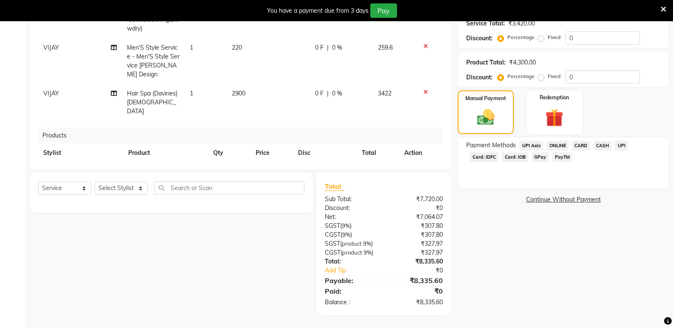
click at [601, 145] on span "CASH" at bounding box center [602, 146] width 18 height 10
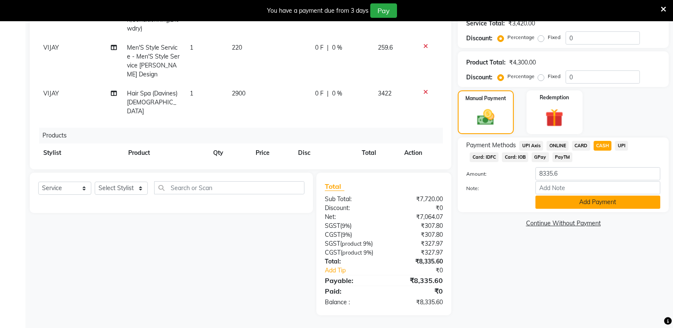
click at [553, 207] on button "Add Payment" at bounding box center [597, 202] width 125 height 13
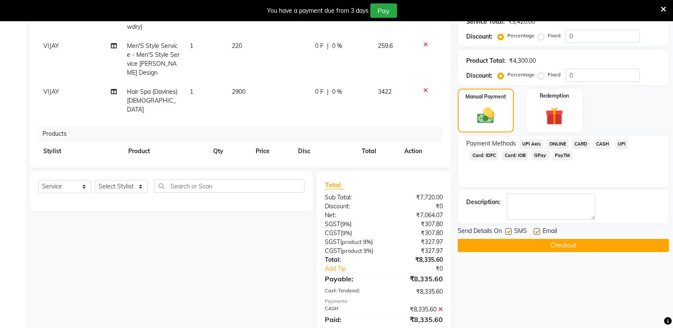
scroll to position [208, 0]
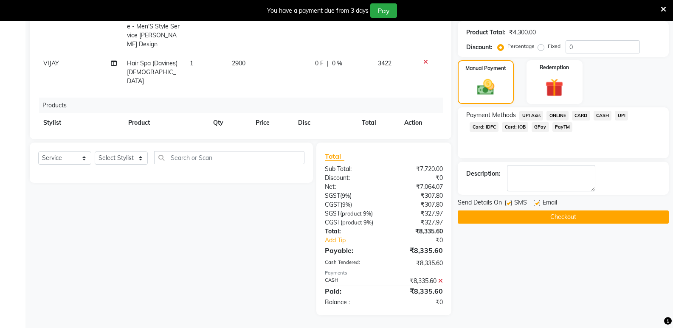
click at [577, 225] on div "Name: Mukesh Membership: No Active Membership Total Visits: 3 Card on file: 0 L…" at bounding box center [566, 96] width 217 height 438
click at [575, 221] on button "Checkout" at bounding box center [563, 217] width 211 height 13
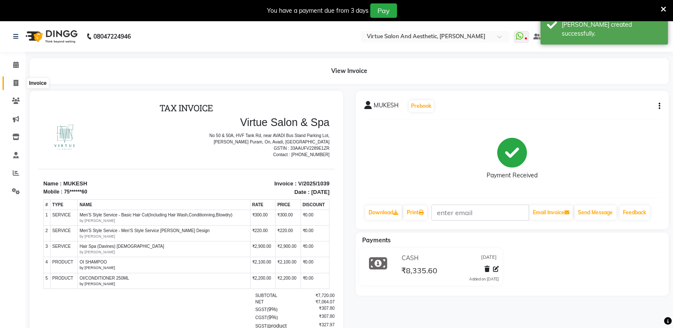
click at [18, 81] on icon at bounding box center [16, 83] width 5 height 6
select select "service"
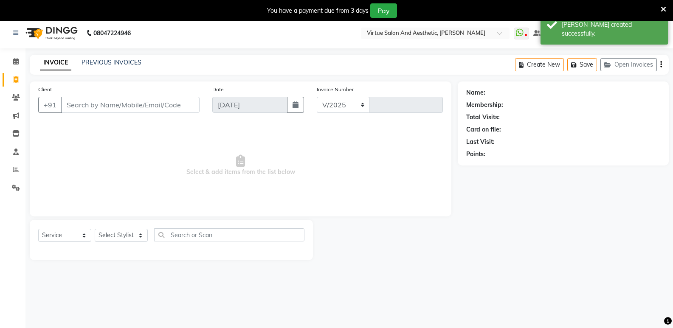
select select "4611"
type input "1040"
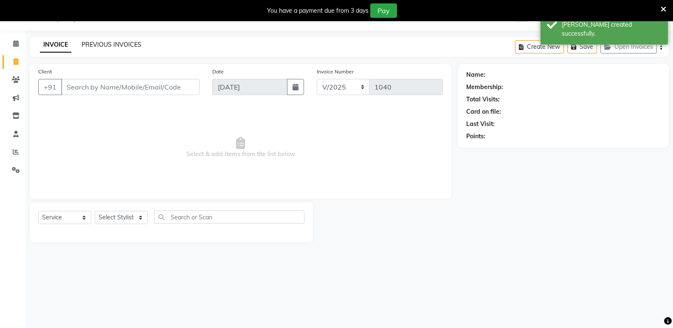
click at [119, 46] on link "PREVIOUS INVOICES" at bounding box center [111, 45] width 60 height 8
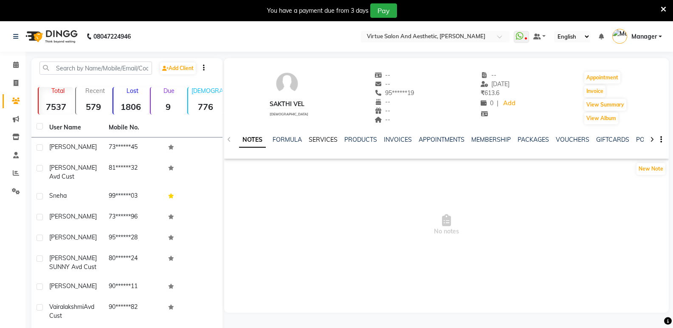
click at [319, 139] on link "SERVICES" at bounding box center [323, 140] width 29 height 8
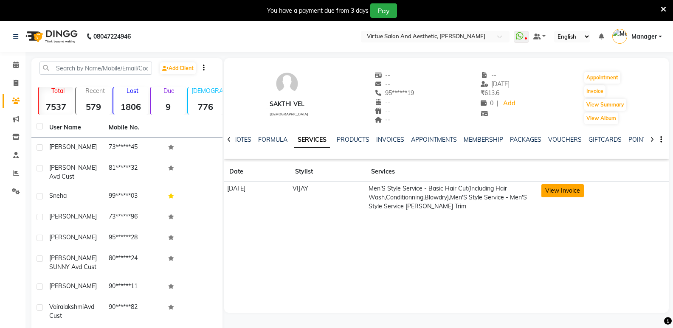
click at [584, 188] on button "View Invoice" at bounding box center [562, 190] width 42 height 13
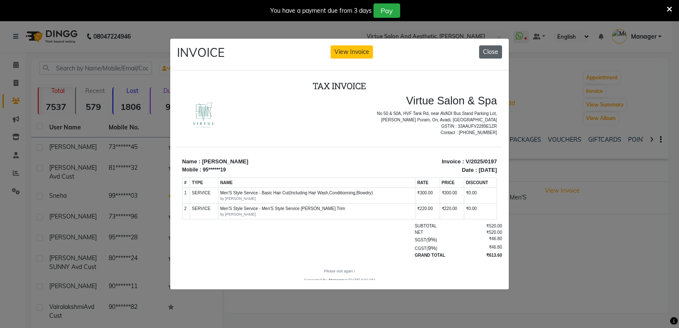
click at [497, 46] on button "Close" at bounding box center [490, 51] width 23 height 13
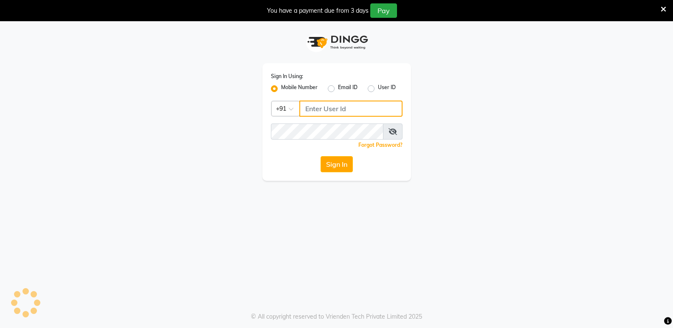
type input "7305434843"
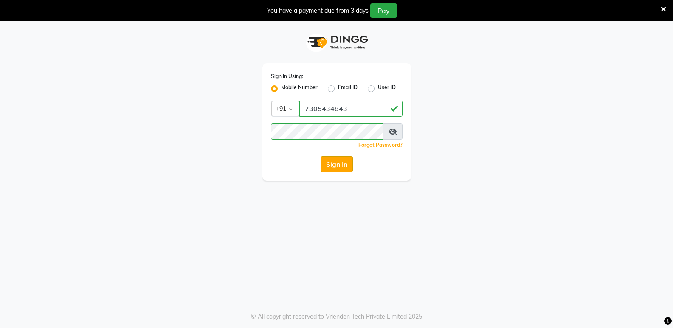
click at [337, 164] on button "Sign In" at bounding box center [336, 164] width 32 height 16
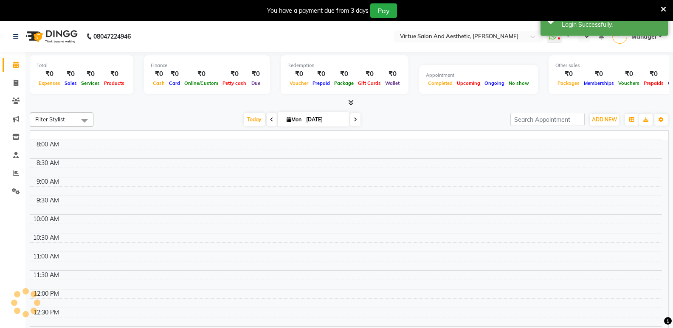
select select "en"
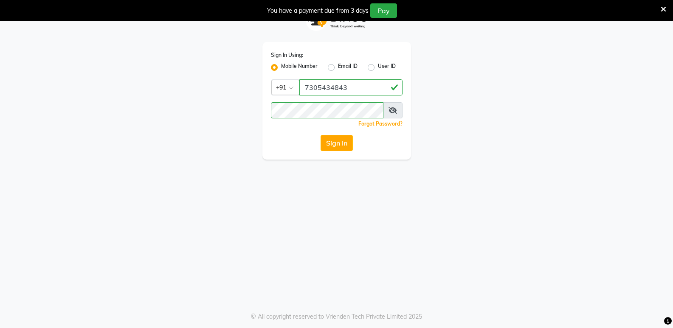
click at [347, 146] on button "Sign In" at bounding box center [336, 143] width 32 height 16
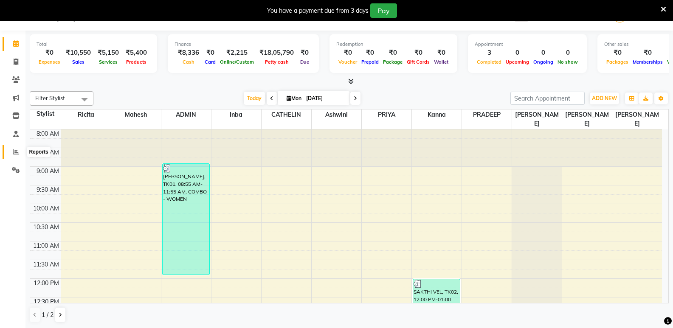
click at [17, 149] on icon at bounding box center [16, 152] width 6 height 6
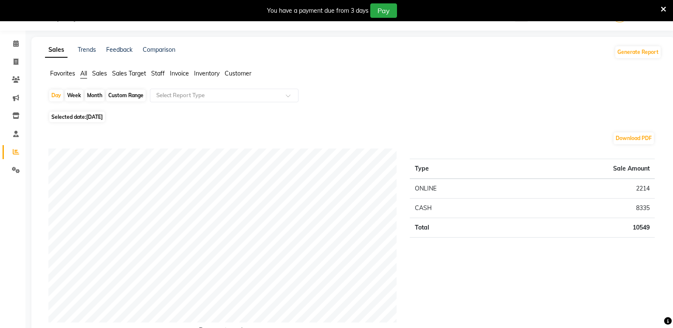
click at [163, 76] on span "Staff" at bounding box center [158, 74] width 14 height 8
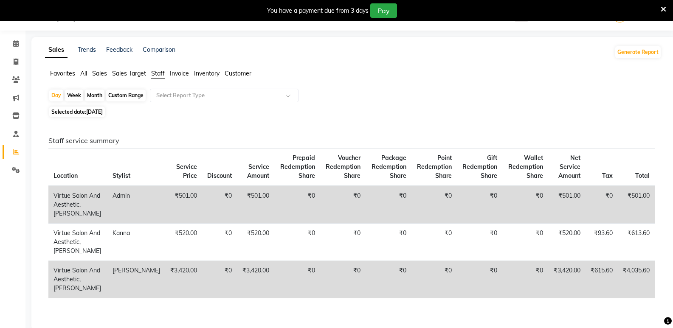
click at [91, 112] on span "[DATE]" at bounding box center [94, 112] width 17 height 6
select select "9"
select select "2025"
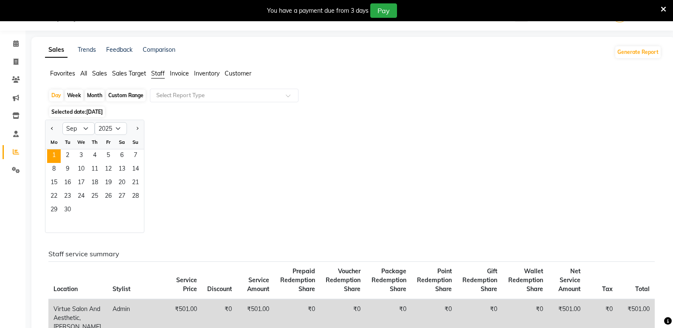
click at [91, 112] on span "[DATE]" at bounding box center [94, 112] width 17 height 6
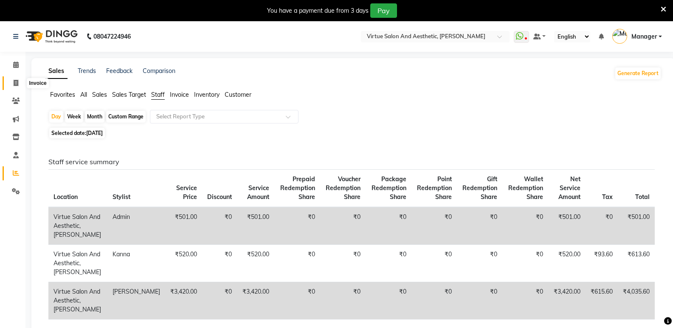
click at [15, 80] on icon at bounding box center [16, 83] width 5 height 6
select select "service"
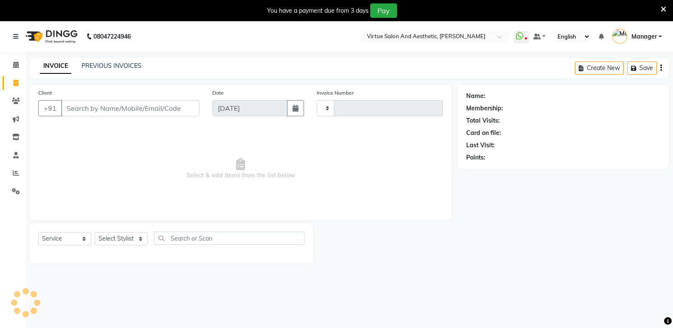
scroll to position [21, 0]
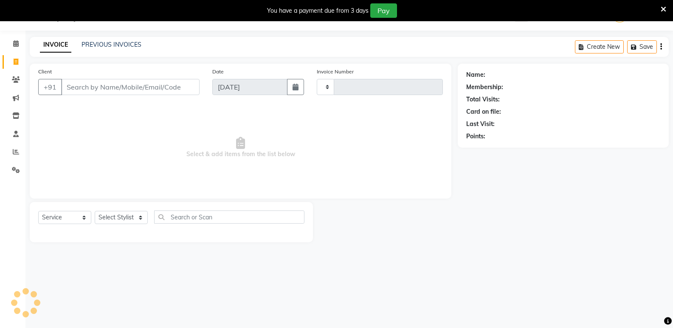
type input "1040"
select select "4611"
